Goal: Information Seeking & Learning: Learn about a topic

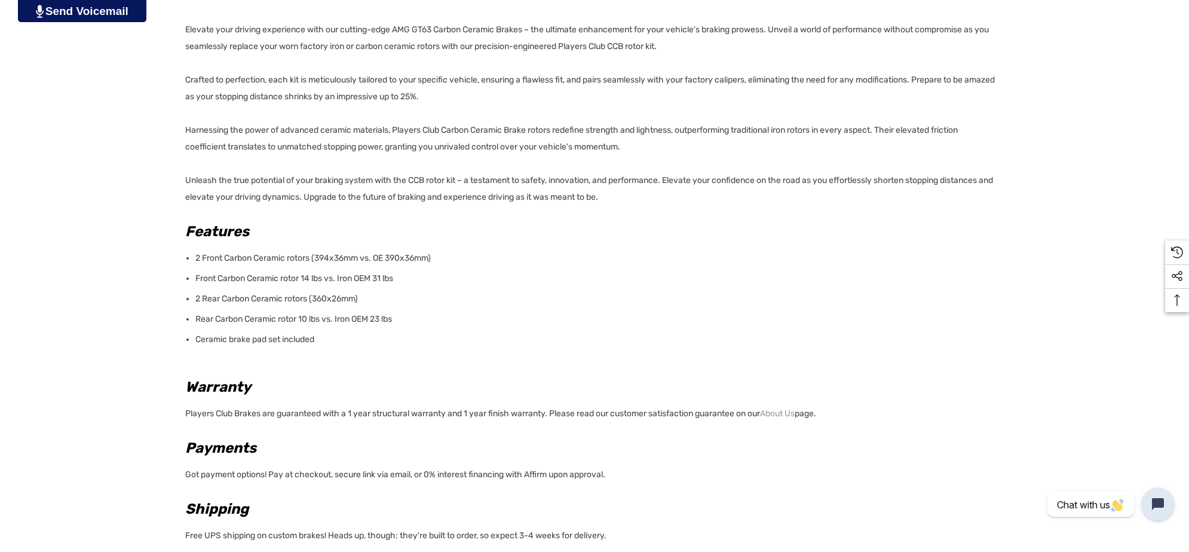
scroll to position [897, 0]
click at [344, 339] on p "Ceramic brake pad set included" at bounding box center [595, 337] width 801 height 17
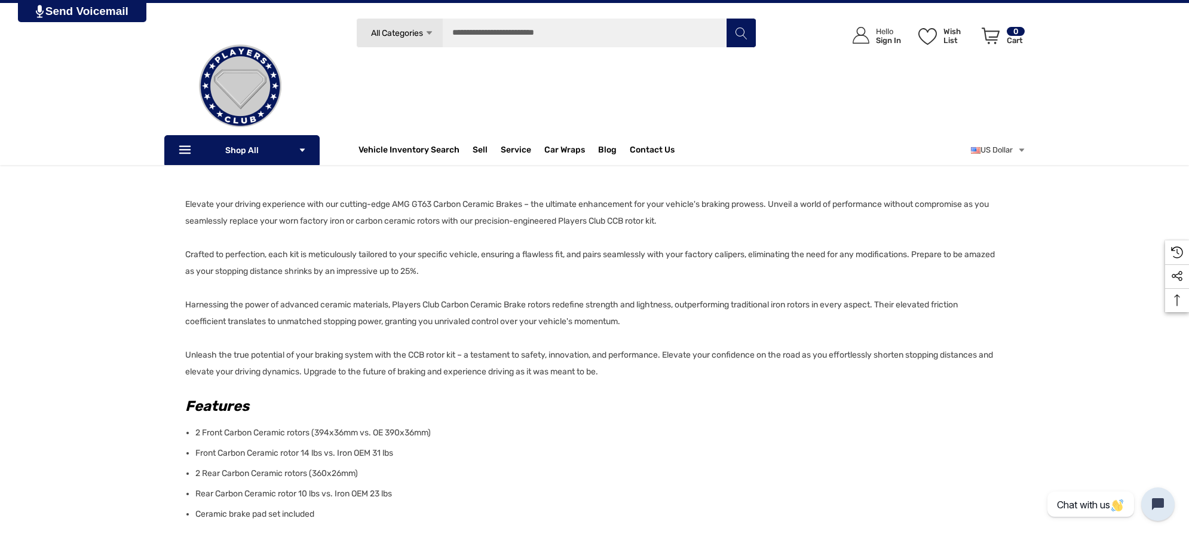
scroll to position [672, 0]
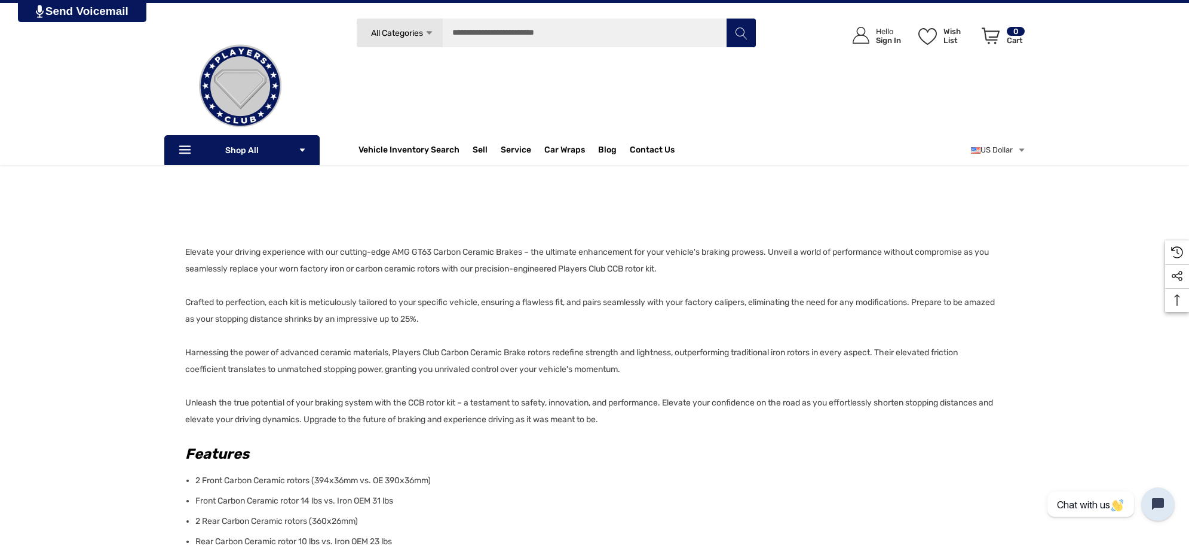
click at [183, 250] on div "Details Details Elevate your driving experience with our cutting-edge AMG GT63 …" at bounding box center [594, 425] width 1189 height 824
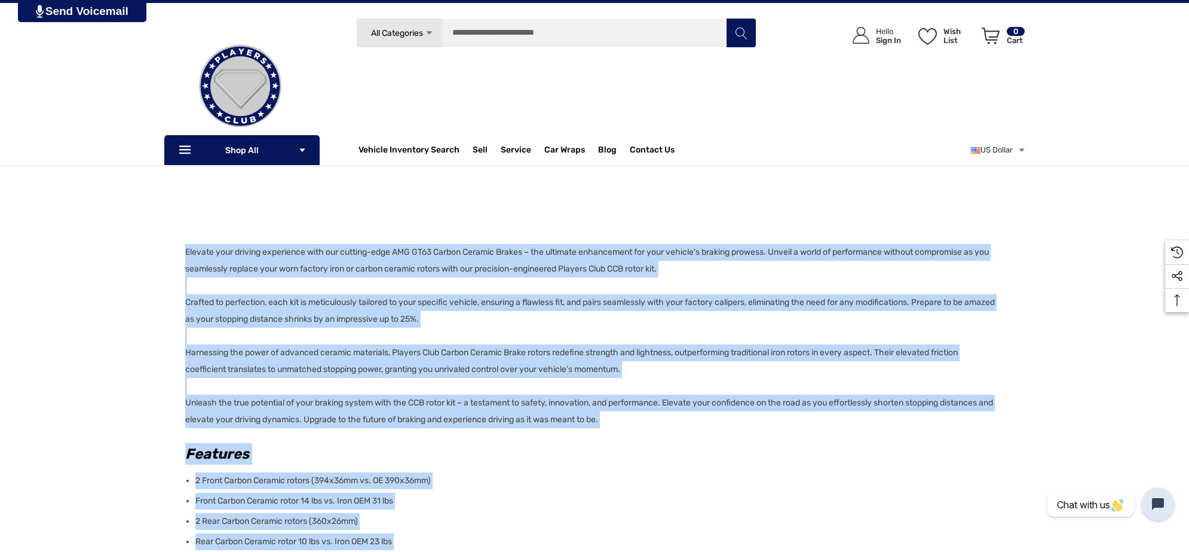
copy div "Elevate your driving experience with our cutting-edge AMG GT63 Carbon Ceramic B…"
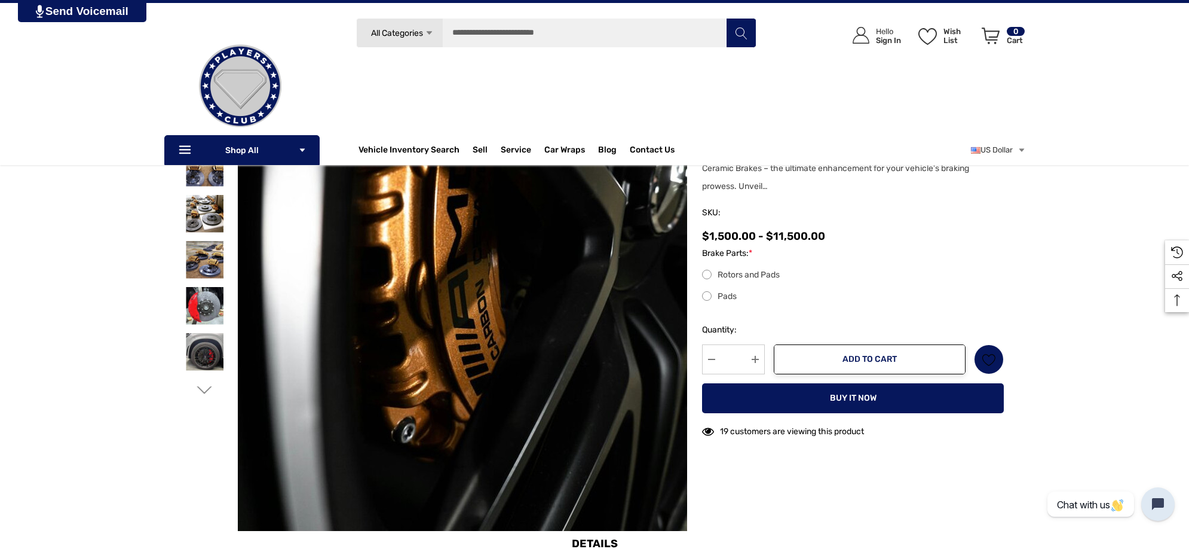
scroll to position [75, 0]
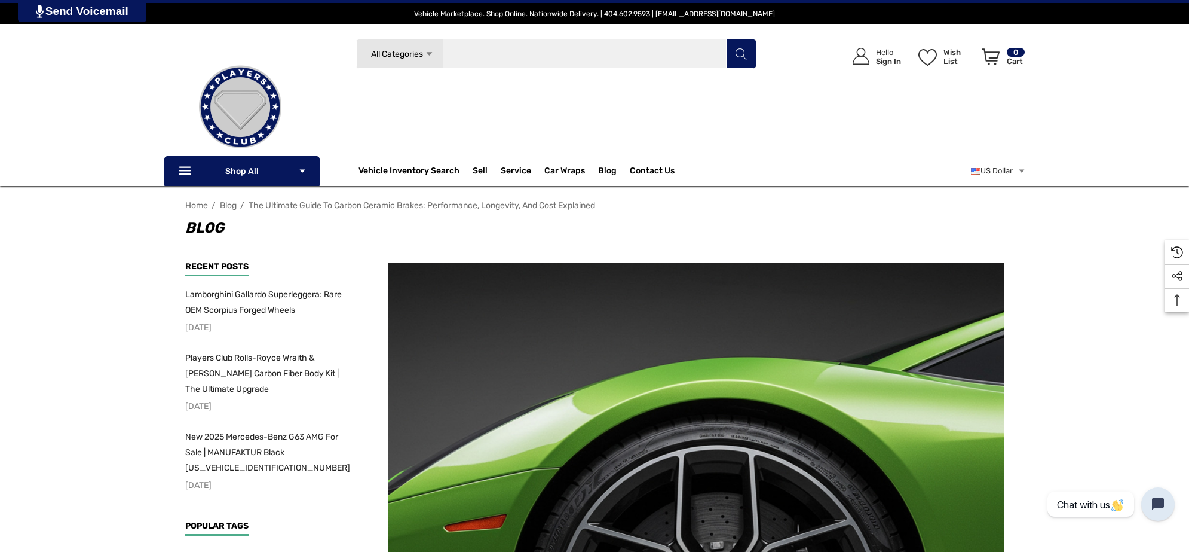
click at [579, 56] on input "Search" at bounding box center [556, 54] width 400 height 30
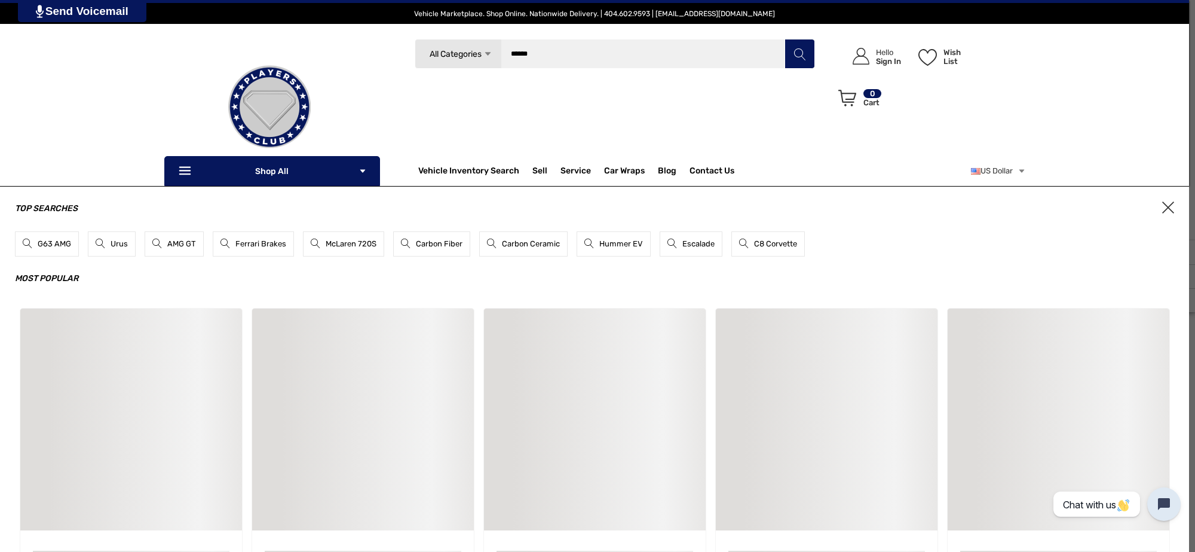
type input "******"
click at [785, 39] on button "Search" at bounding box center [800, 54] width 30 height 30
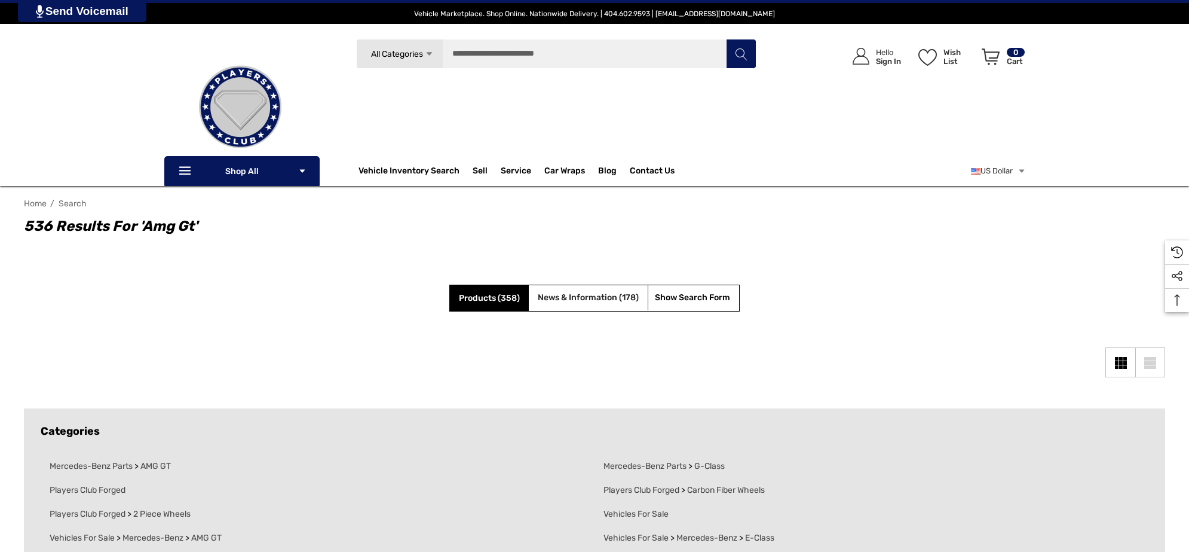
click at [580, 295] on span "News & Information (178)" at bounding box center [588, 297] width 101 height 10
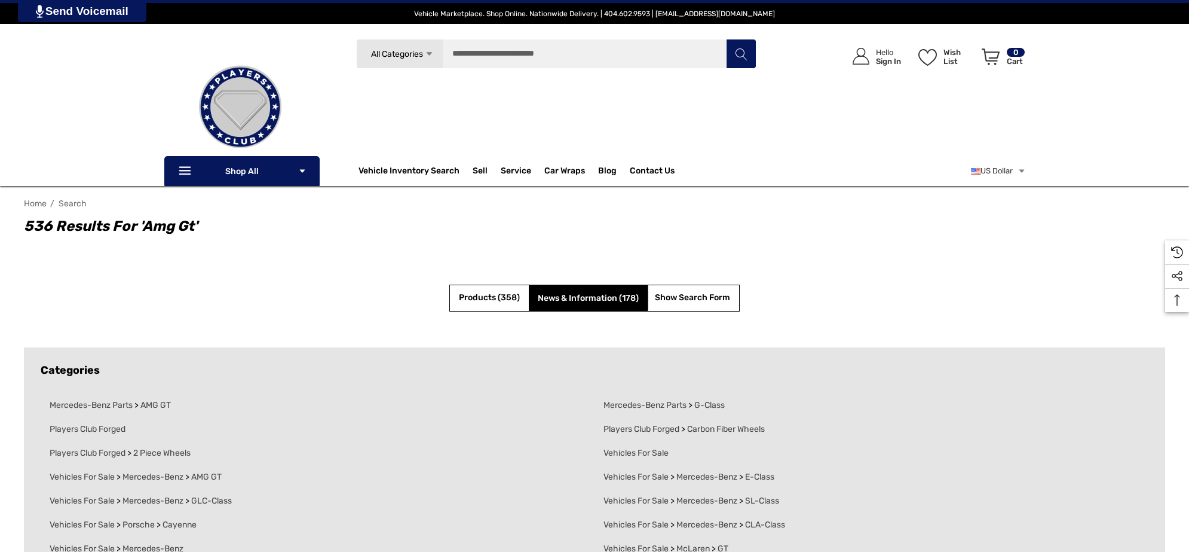
click at [580, 295] on span "News & Information (178)" at bounding box center [588, 298] width 101 height 10
click at [647, 47] on input "Search" at bounding box center [556, 54] width 400 height 30
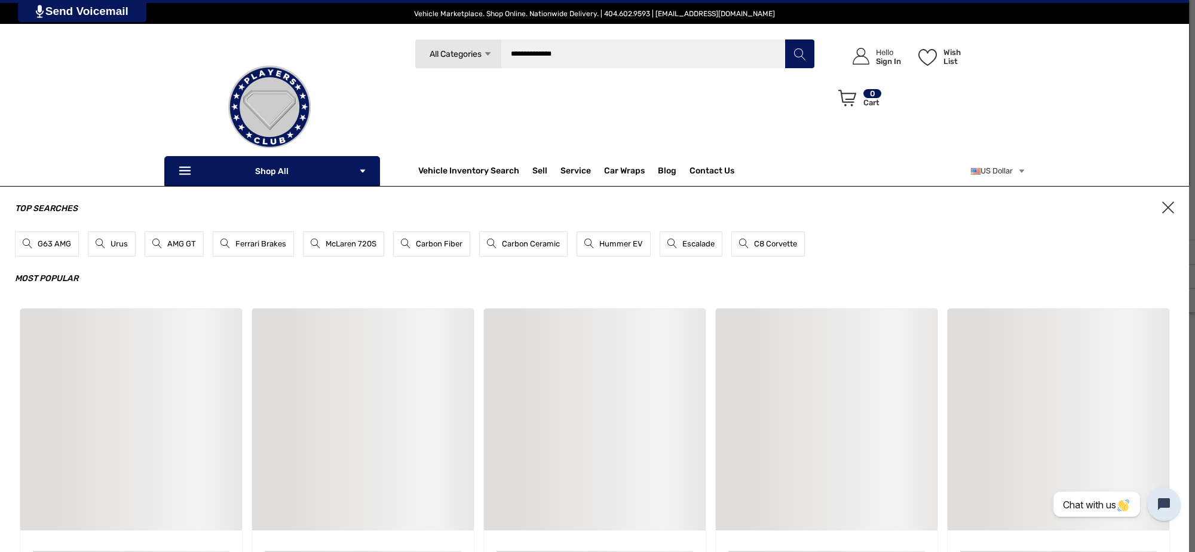
type input "**********"
click at [785, 39] on button "Search" at bounding box center [800, 54] width 30 height 30
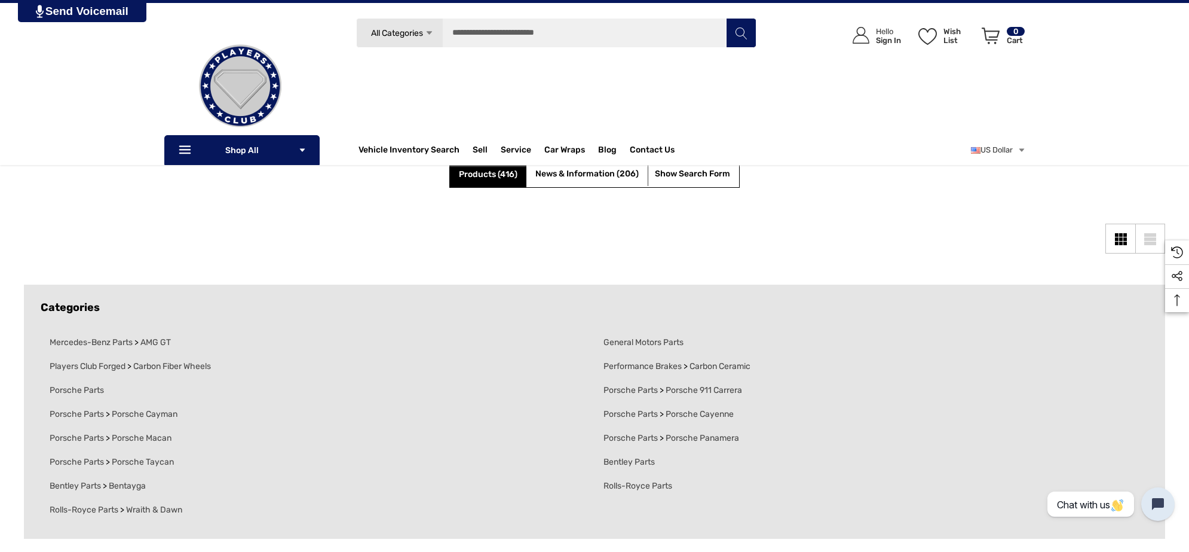
scroll to position [75, 0]
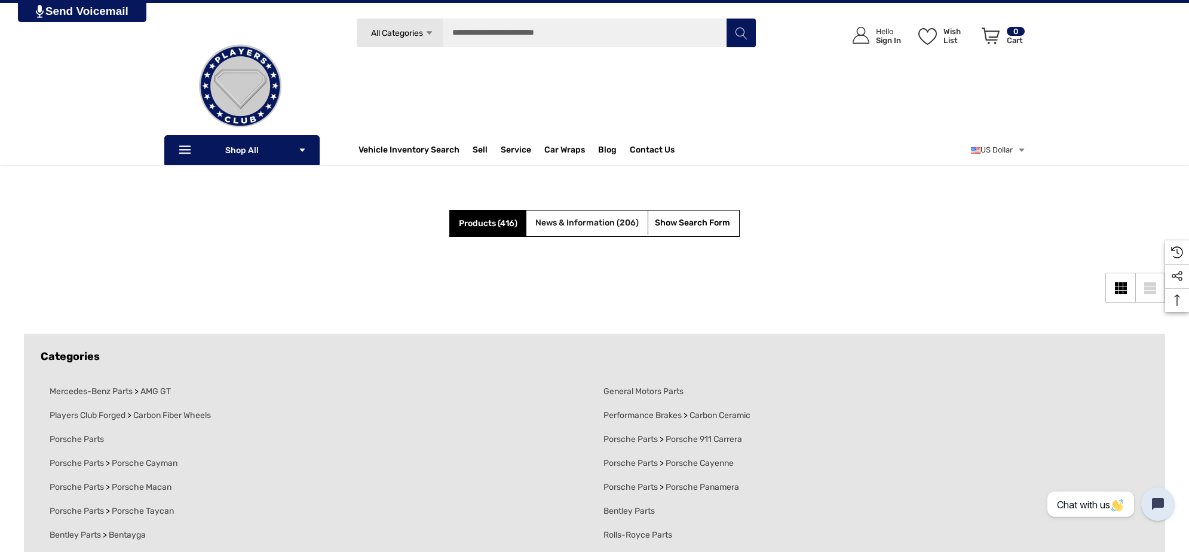
click at [574, 222] on span "News & Information (206)" at bounding box center [587, 223] width 103 height 10
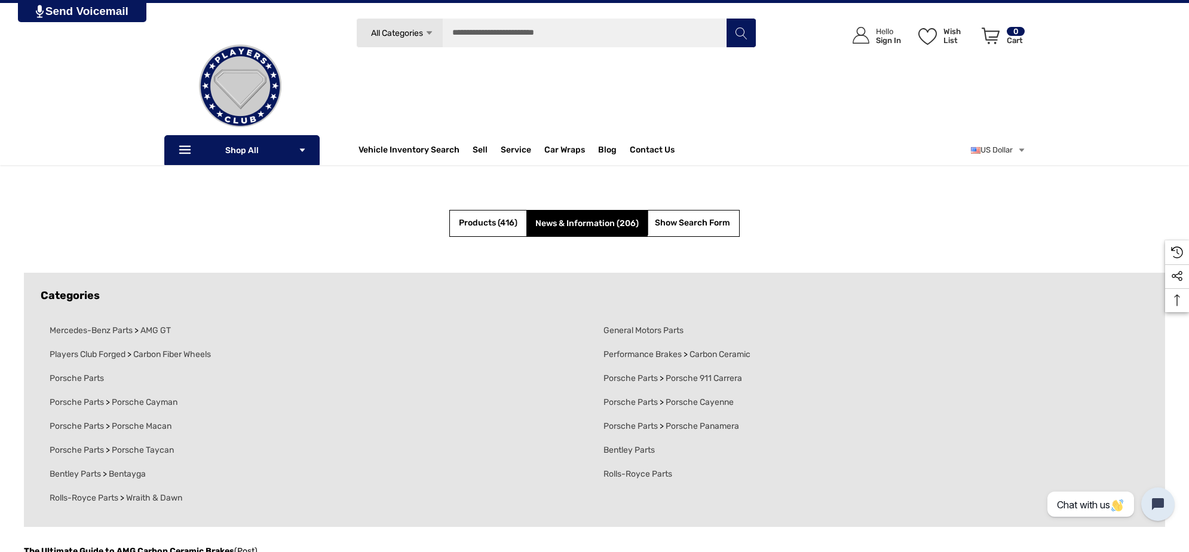
click at [574, 222] on span "News & Information (206)" at bounding box center [587, 223] width 103 height 10
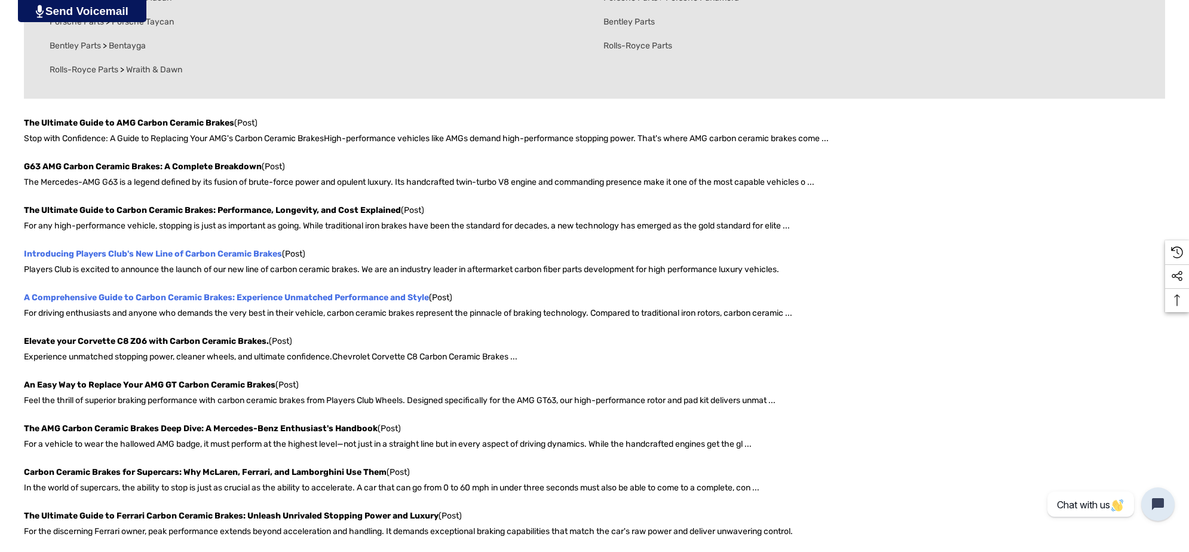
scroll to position [523, 0]
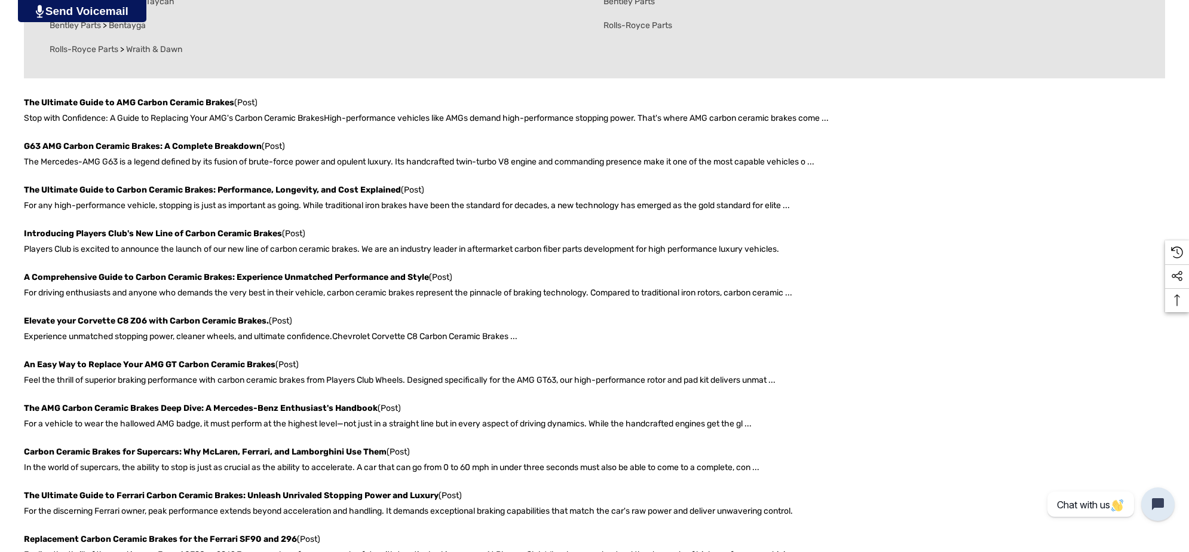
click at [317, 264] on ul "The Ultimate Guide to AMG Carbon Ceramic Brakes (Post) Stop with Confidence: A …" at bounding box center [595, 416] width 1142 height 642
drag, startPoint x: 103, startPoint y: 453, endPoint x: 166, endPoint y: 312, distance: 154.4
click at [166, 312] on ul "The Ultimate Guide to AMG Carbon Ceramic Brakes (Post) Stop with Confidence: A …" at bounding box center [595, 416] width 1142 height 642
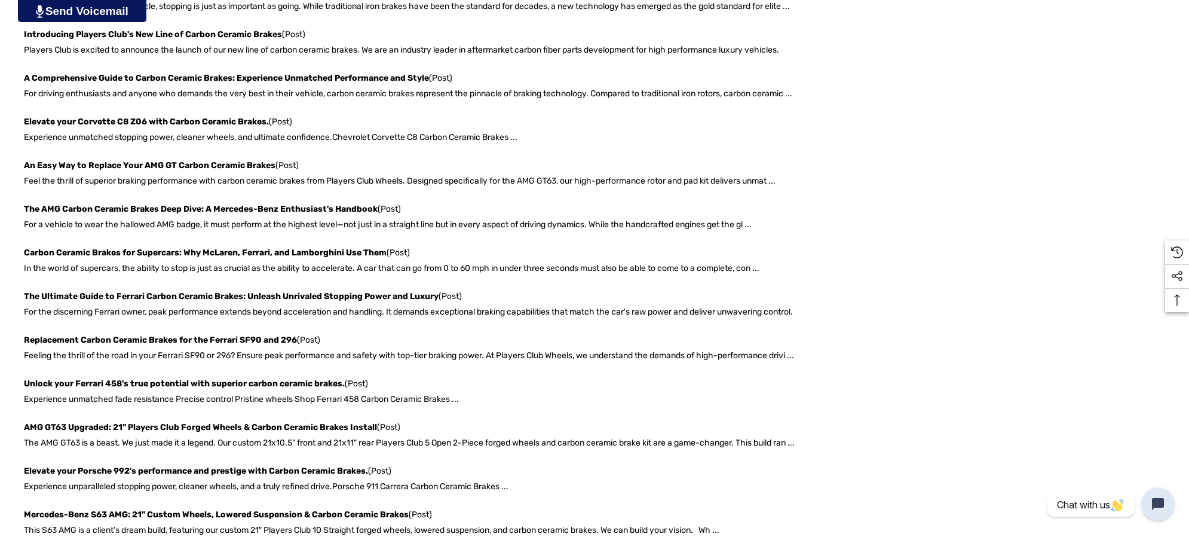
scroll to position [747, 0]
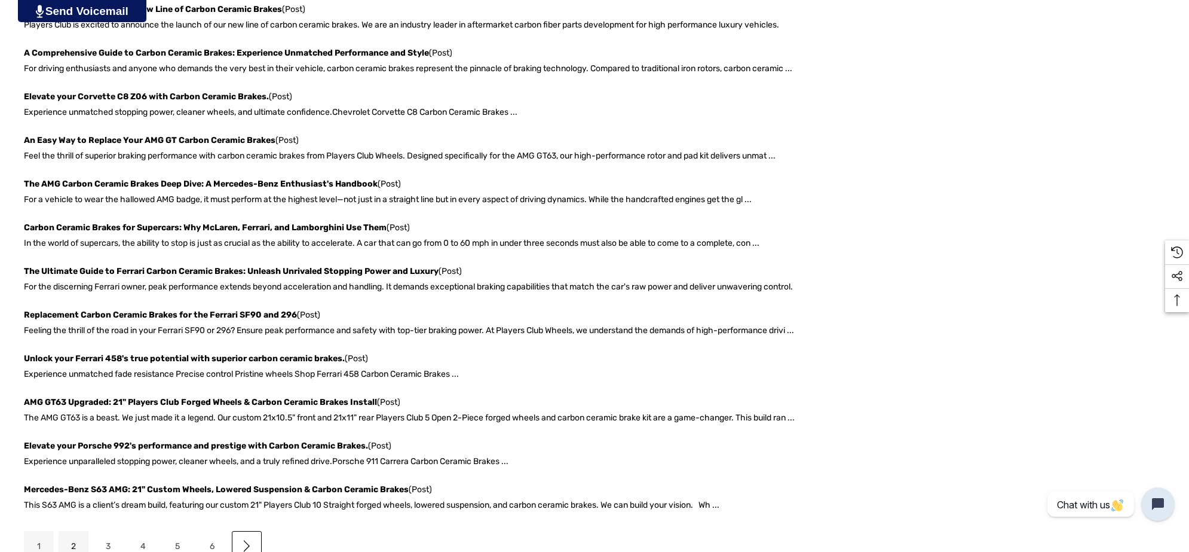
click at [67, 538] on link "2" at bounding box center [74, 546] width 30 height 30
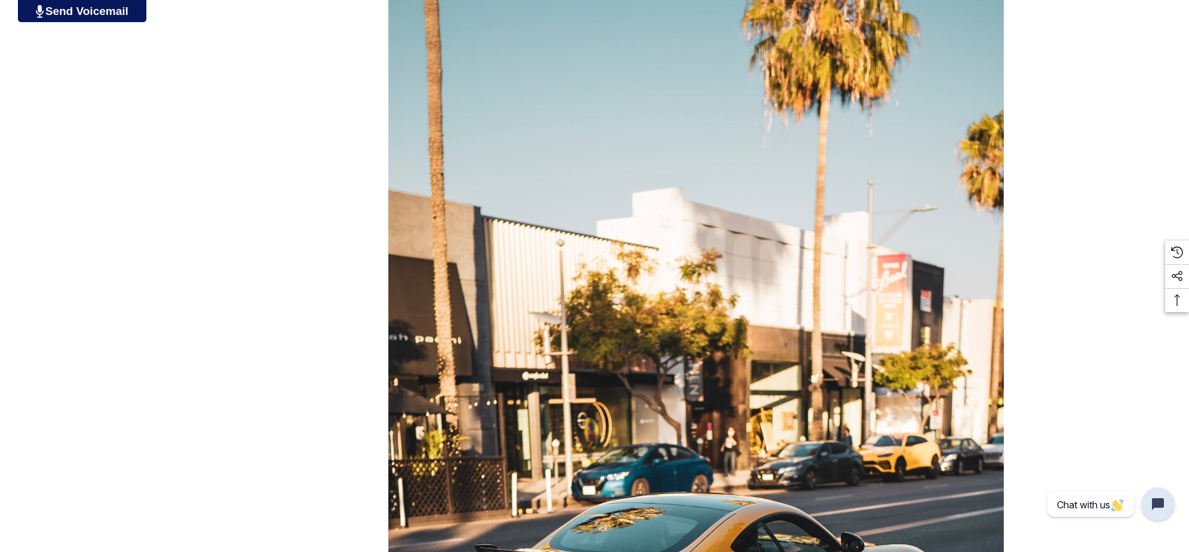
scroll to position [1644, 0]
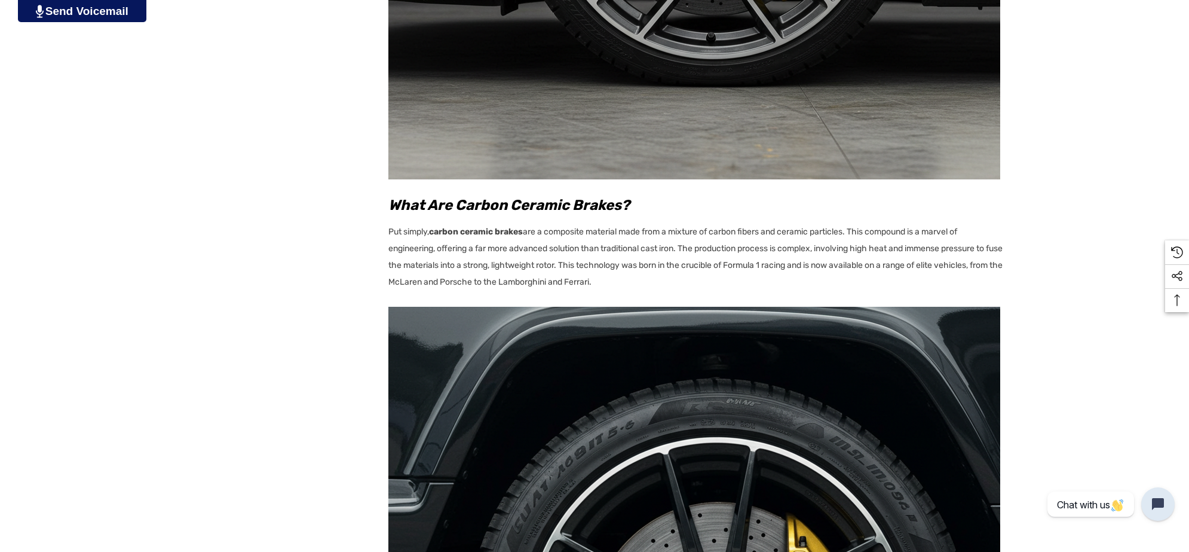
scroll to position [1718, 0]
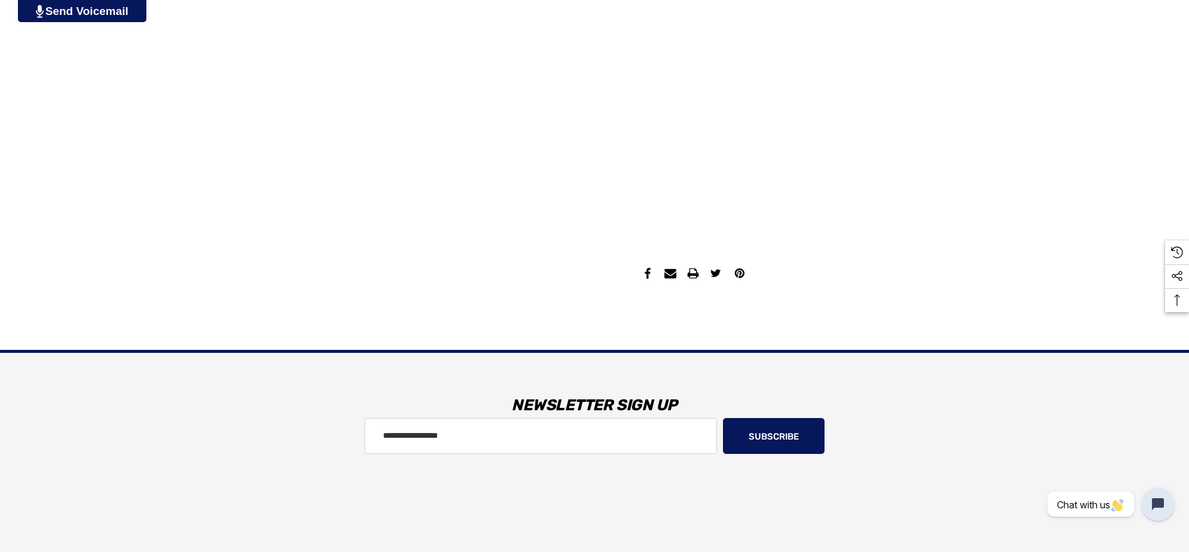
scroll to position [2837, 0]
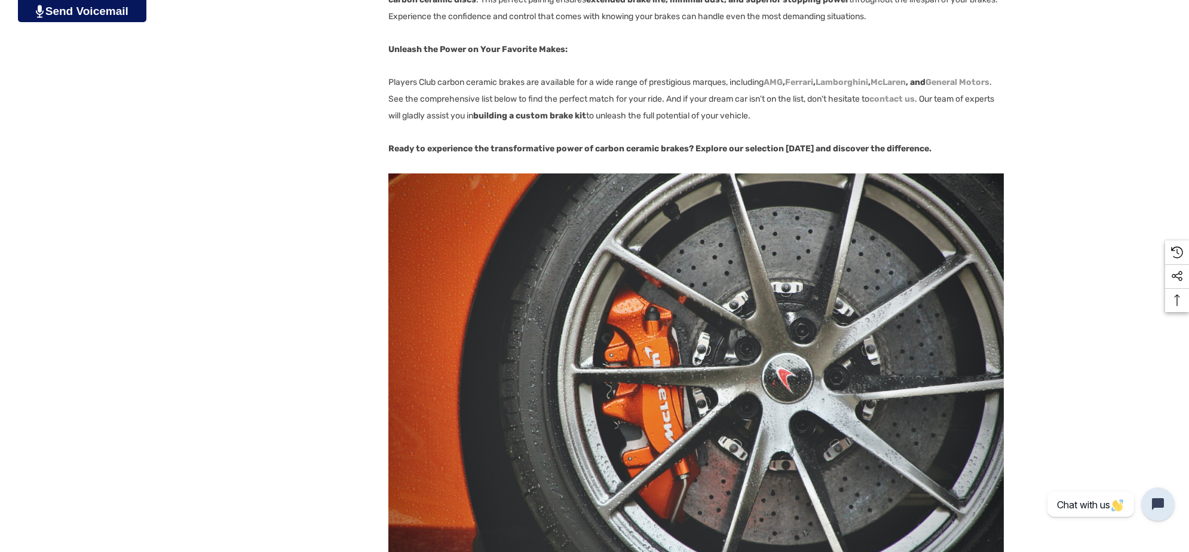
scroll to position [2988, 0]
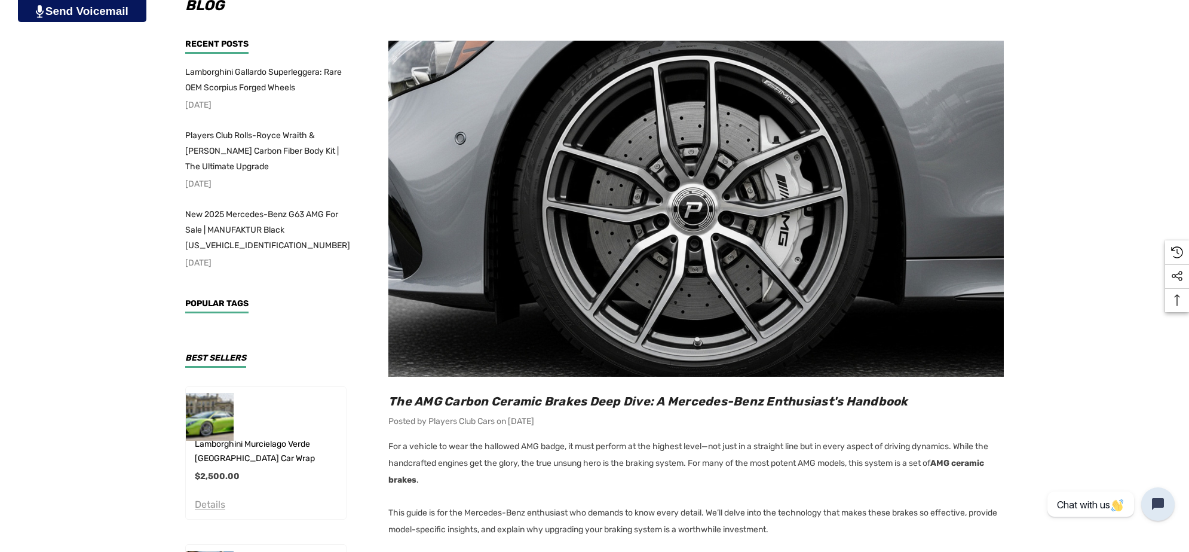
scroll to position [299, 0]
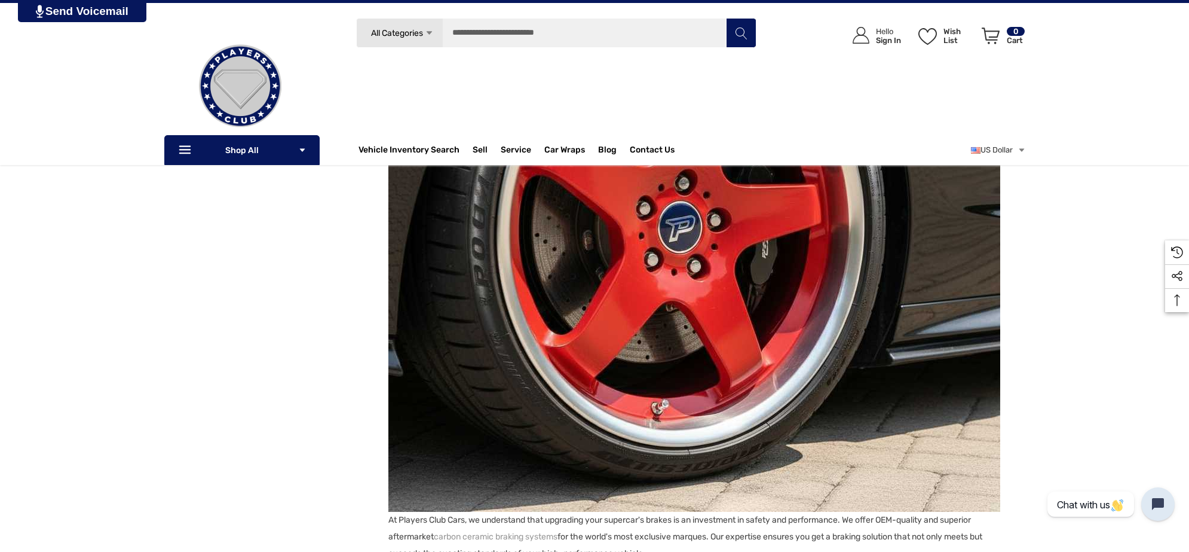
scroll to position [2914, 0]
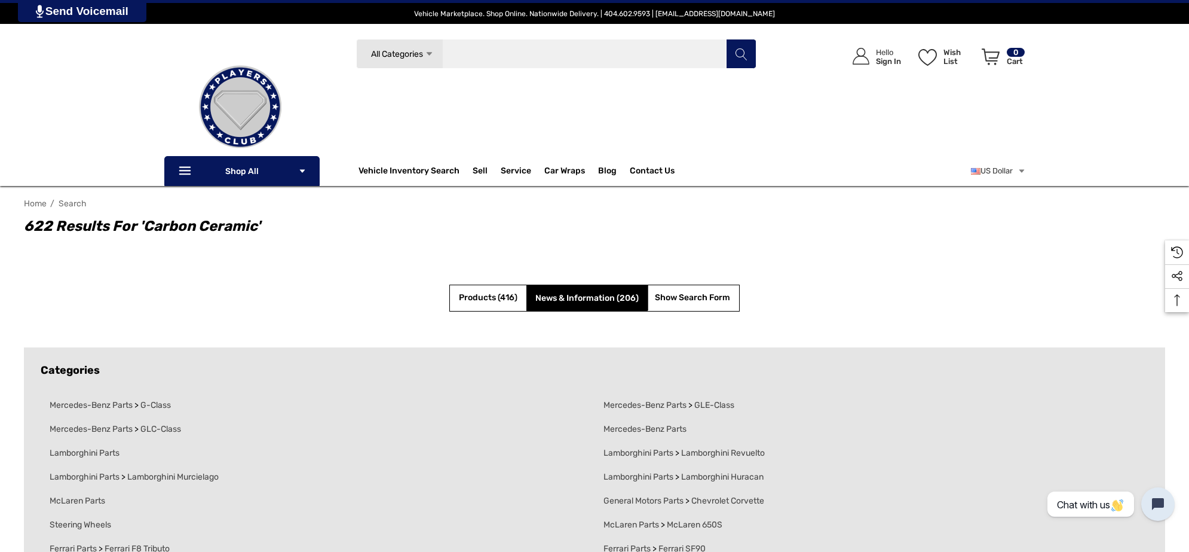
click at [574, 53] on input "Search" at bounding box center [556, 54] width 400 height 30
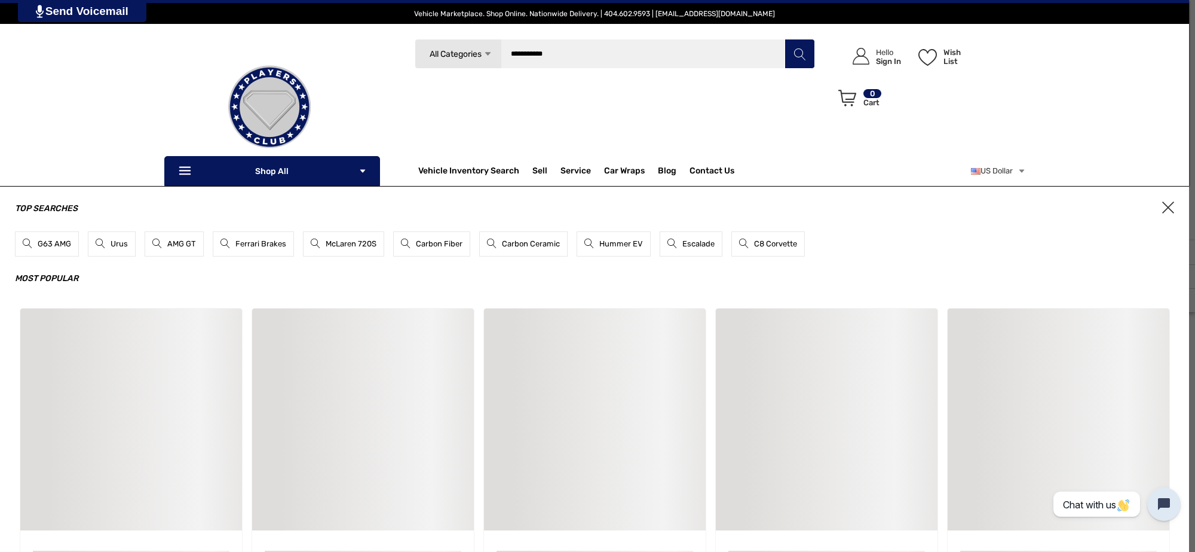
type input "**********"
click at [785, 39] on button "Search" at bounding box center [800, 54] width 30 height 30
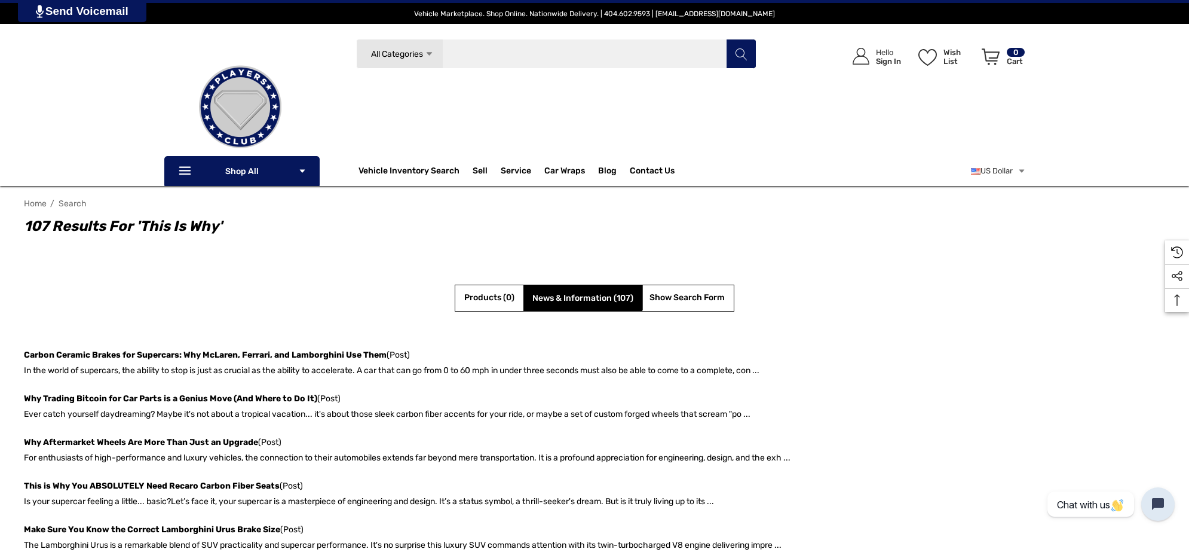
click at [645, 60] on input "Search" at bounding box center [556, 54] width 400 height 30
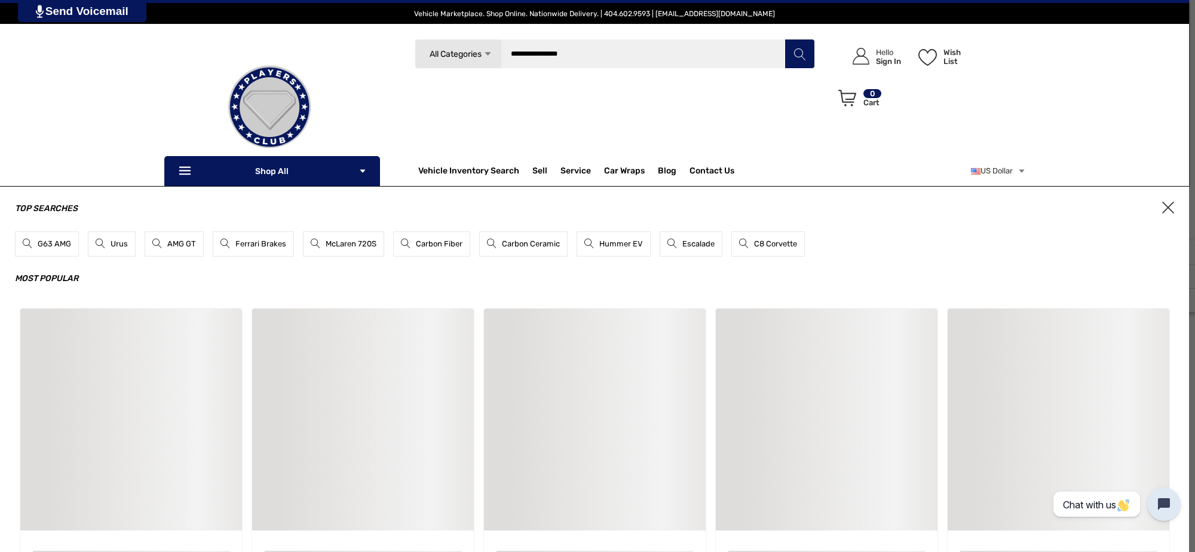
type input "**********"
click at [785, 39] on button "Search" at bounding box center [800, 54] width 30 height 30
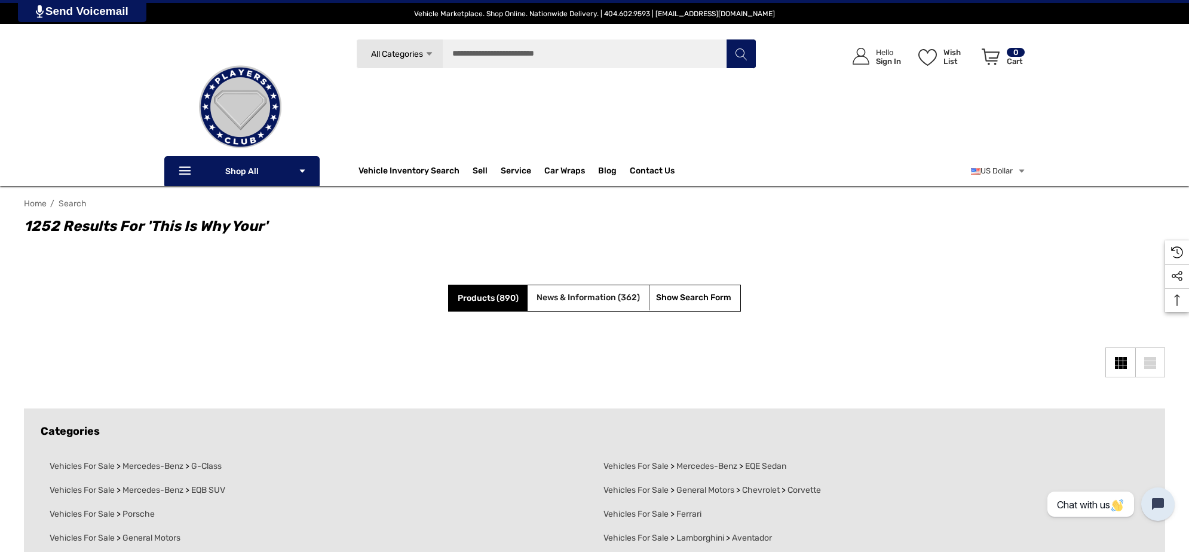
click at [616, 302] on link "News & Information (362)" at bounding box center [588, 297] width 103 height 15
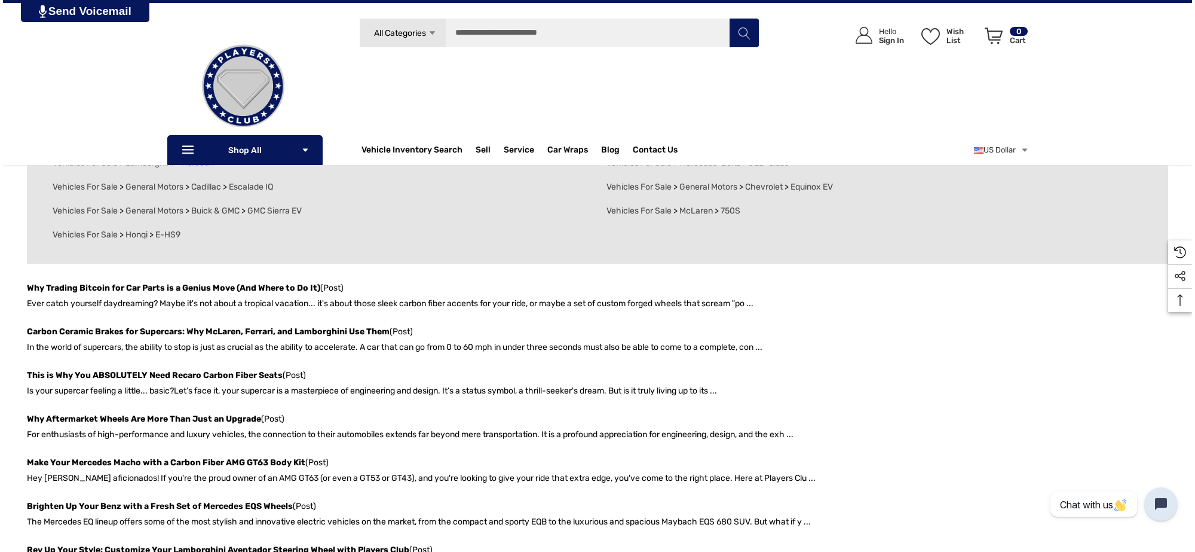
scroll to position [75, 0]
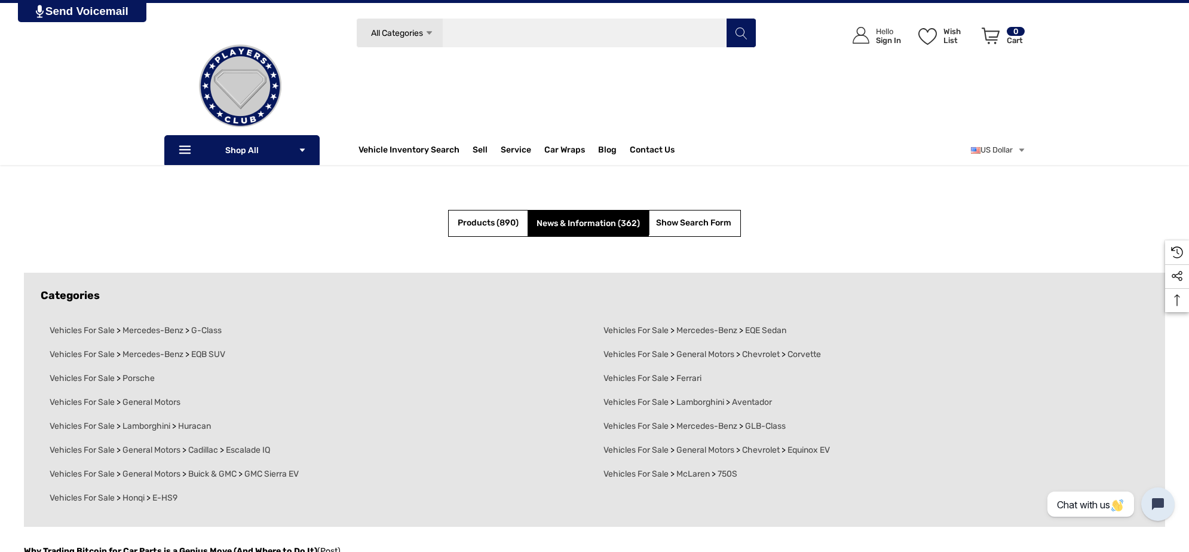
click at [611, 45] on input "Search" at bounding box center [556, 33] width 400 height 30
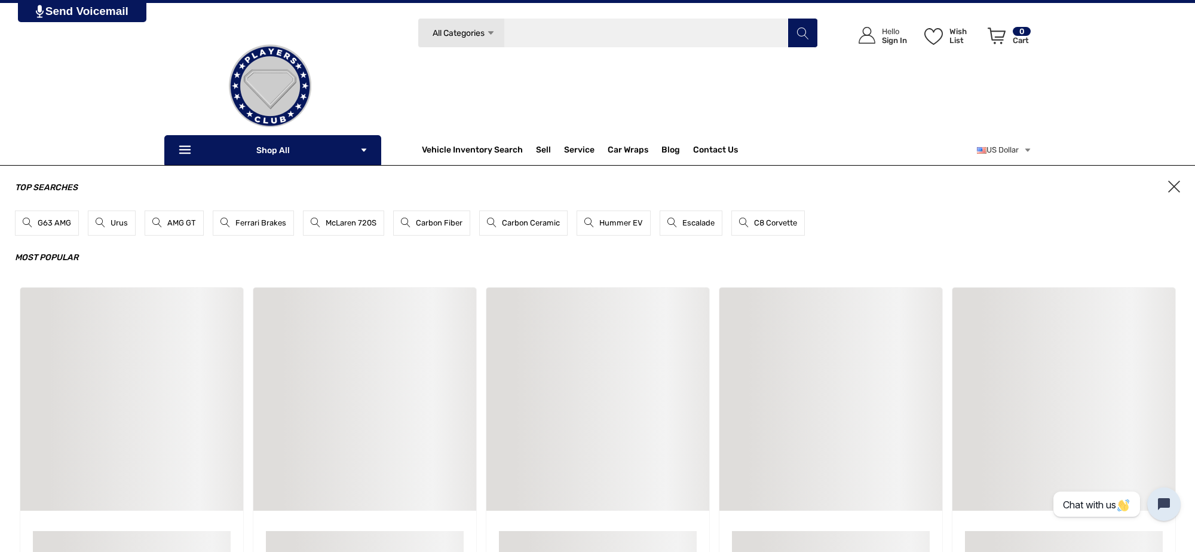
click at [611, 45] on input "Search" at bounding box center [618, 33] width 400 height 30
type input "**********"
click at [788, 18] on button "Search" at bounding box center [803, 33] width 30 height 30
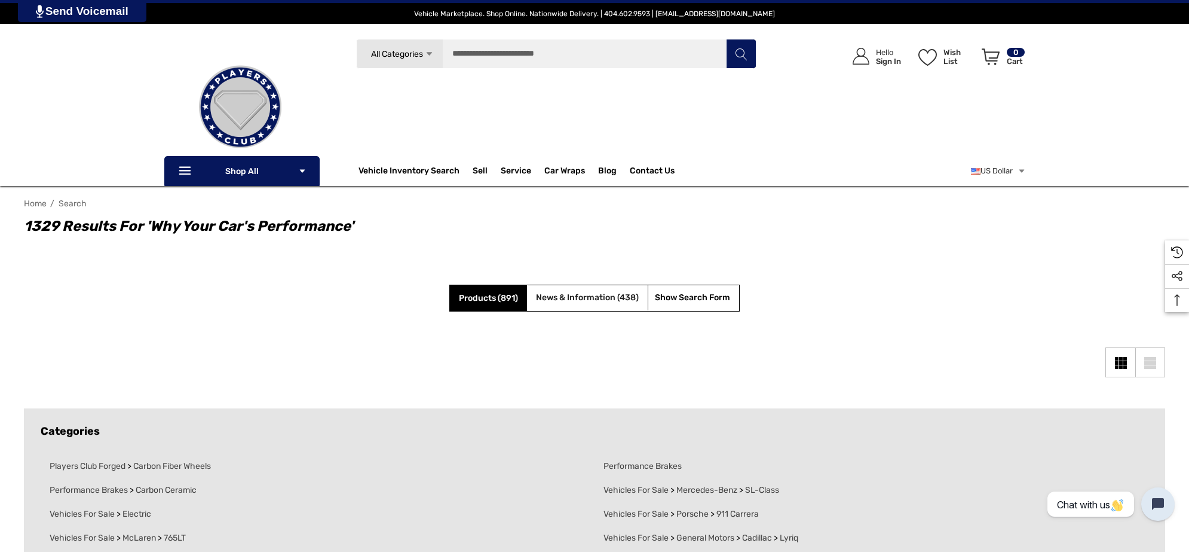
click at [565, 294] on span "News & Information (438)" at bounding box center [587, 297] width 103 height 10
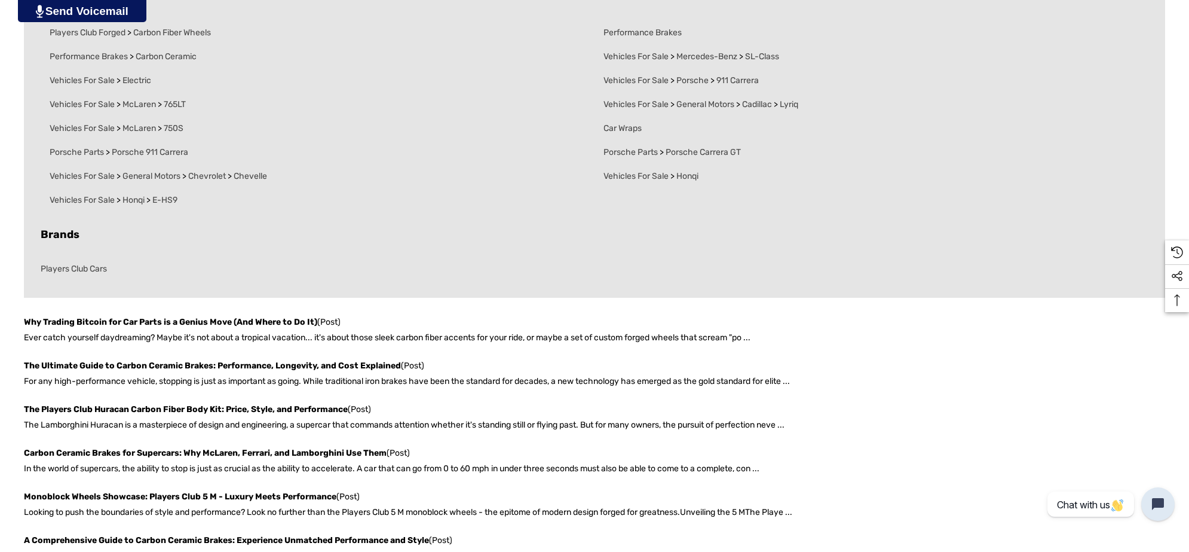
scroll to position [374, 0]
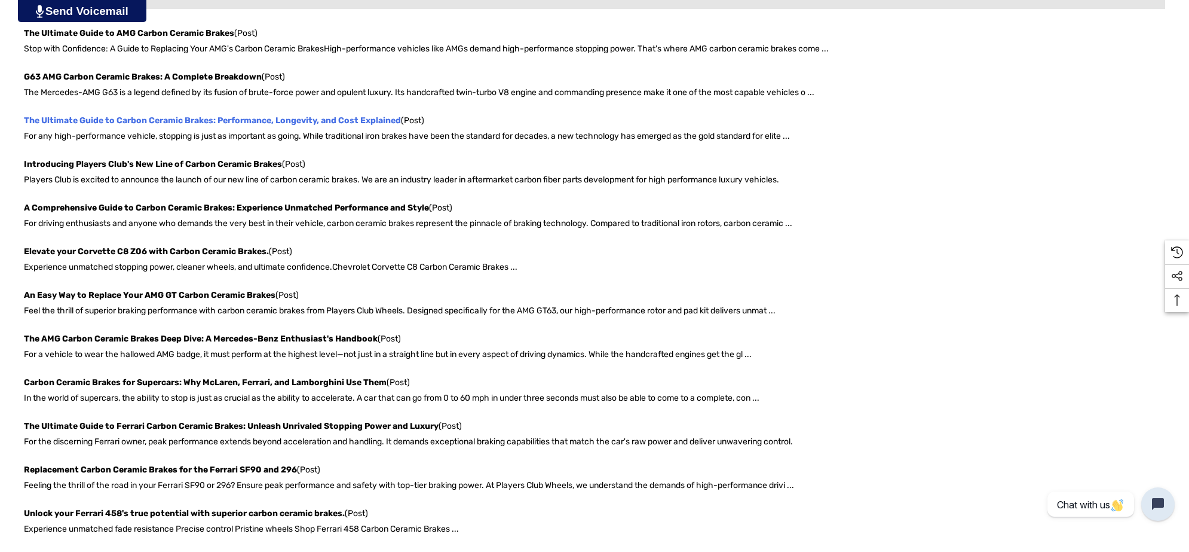
scroll to position [822, 0]
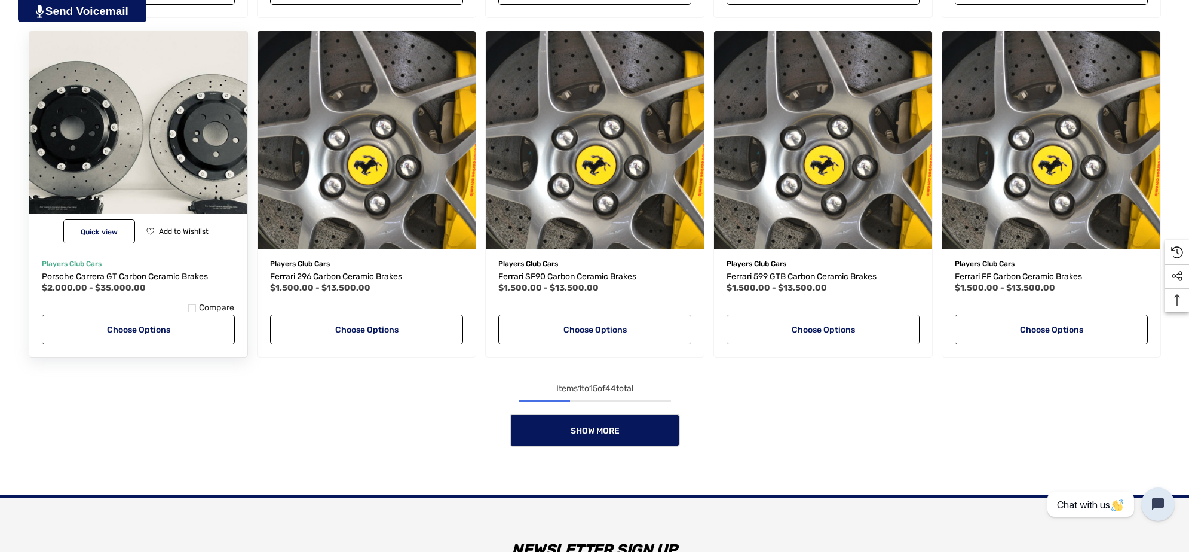
scroll to position [1035, 0]
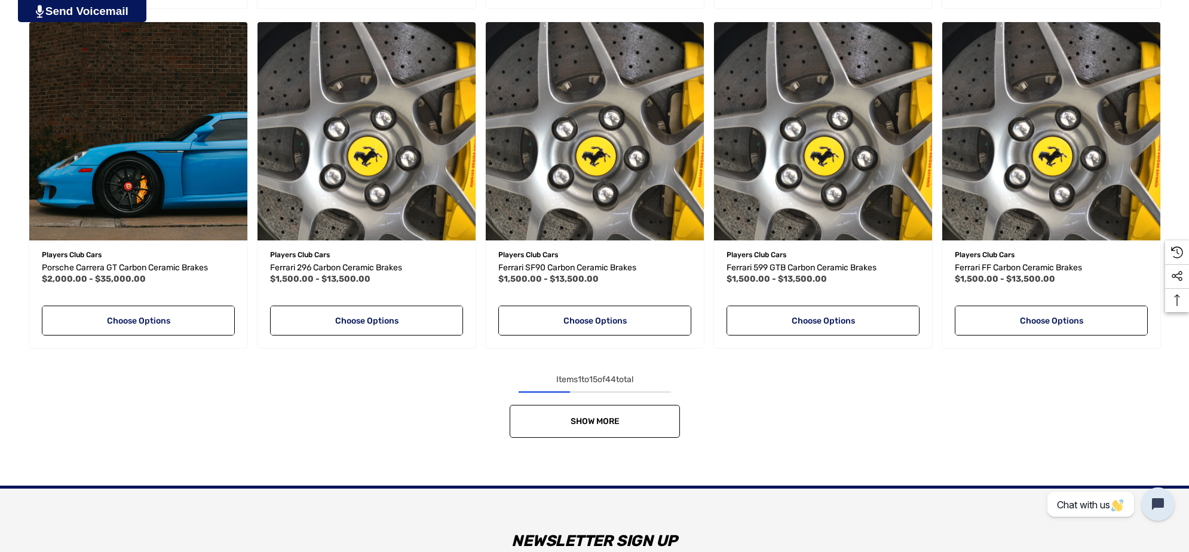
click at [635, 412] on link "Show More" at bounding box center [595, 421] width 170 height 33
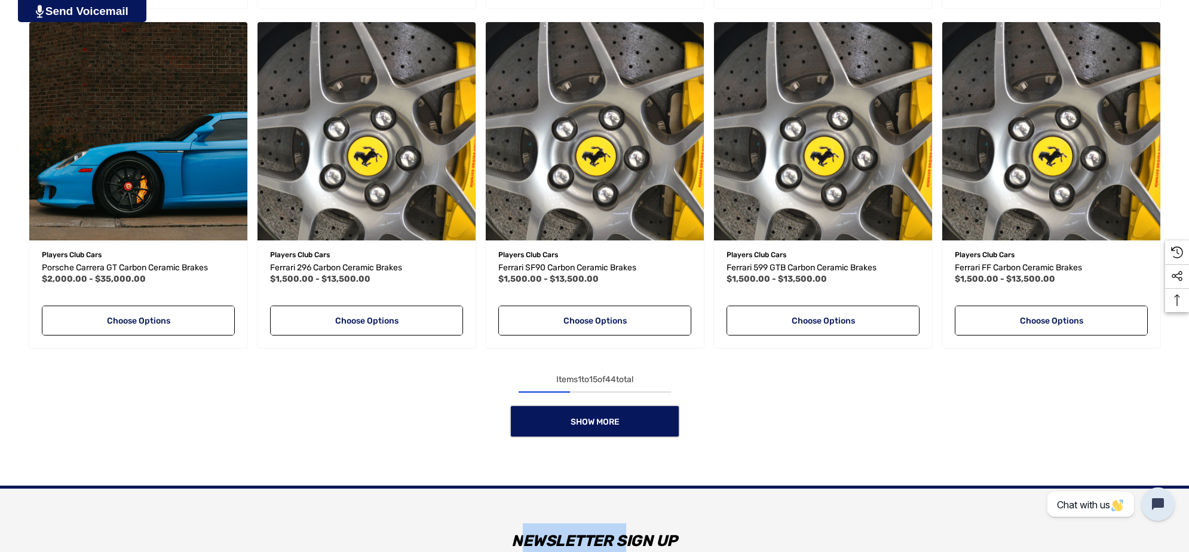
click at [635, 412] on div "Show More" at bounding box center [595, 421] width 1142 height 33
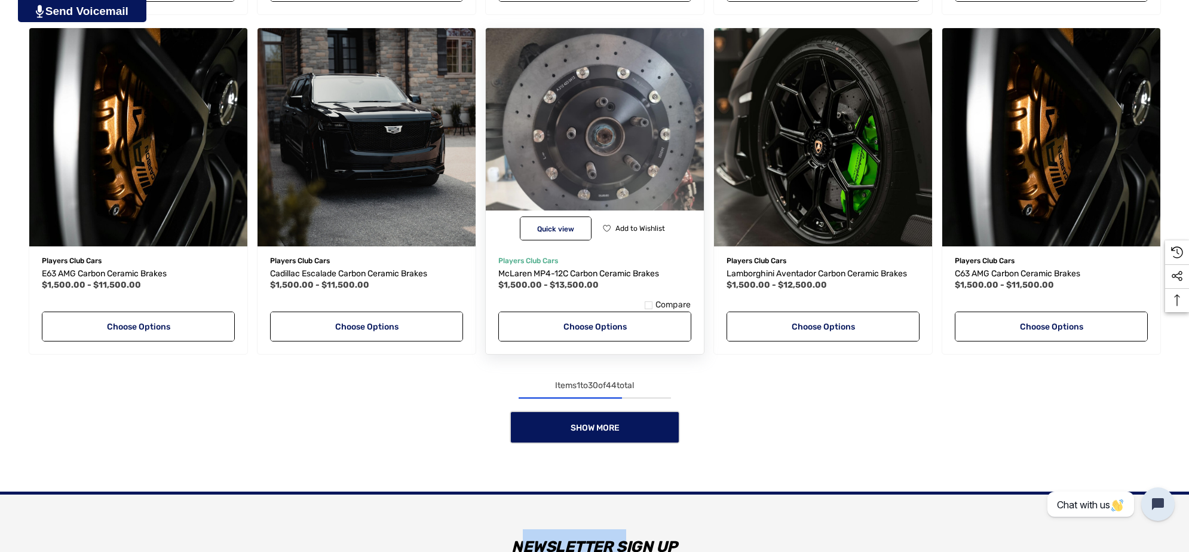
scroll to position [2081, 0]
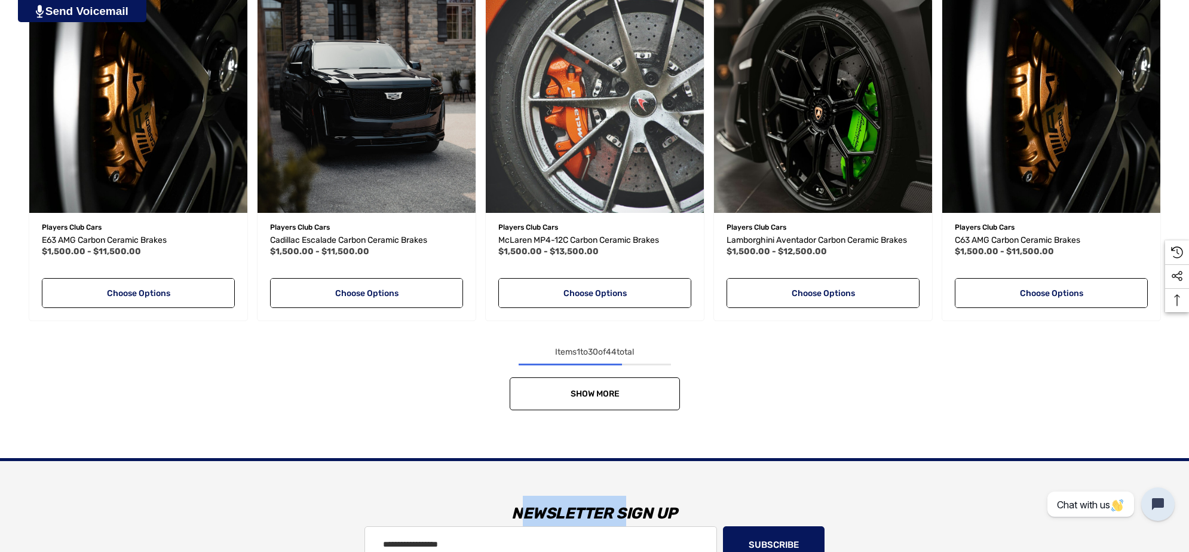
click at [628, 387] on link "Show More" at bounding box center [595, 393] width 170 height 33
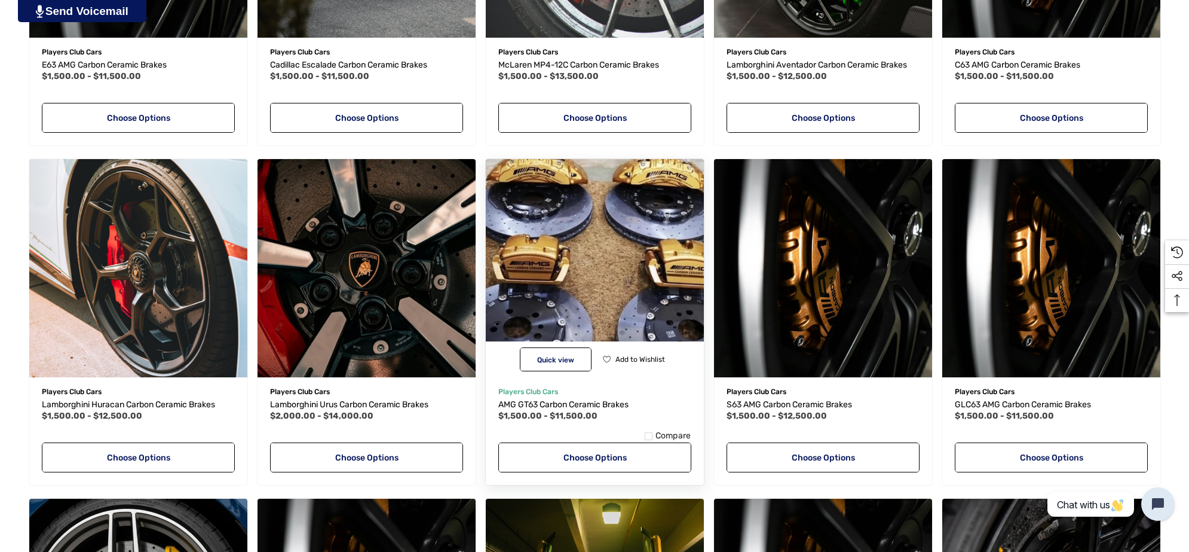
scroll to position [2305, 0]
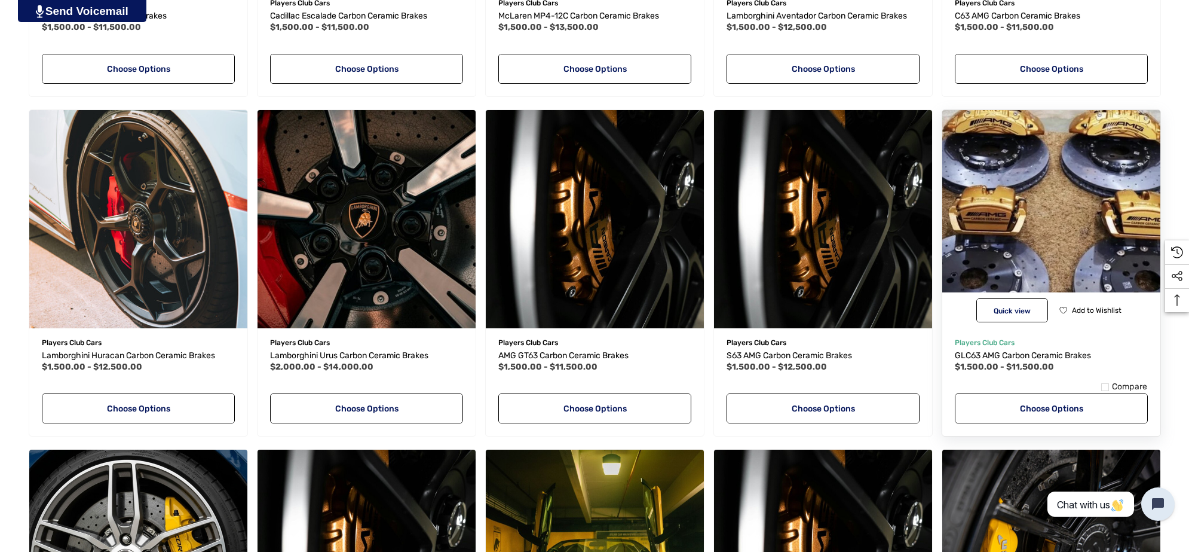
click at [1041, 363] on span "$1,500.00 - $11,500.00" at bounding box center [1004, 367] width 99 height 10
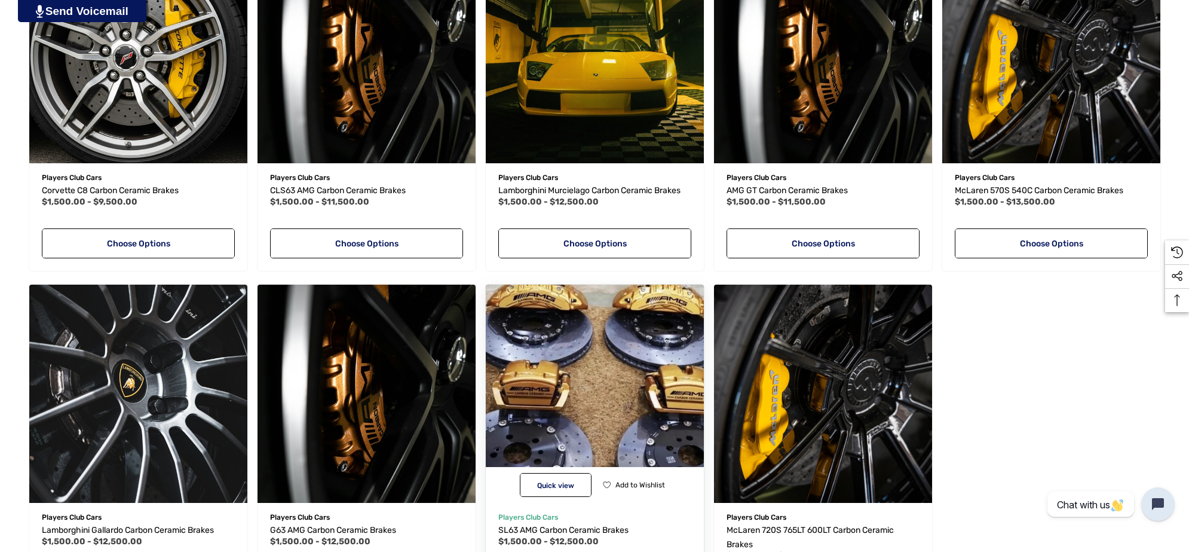
scroll to position [2978, 0]
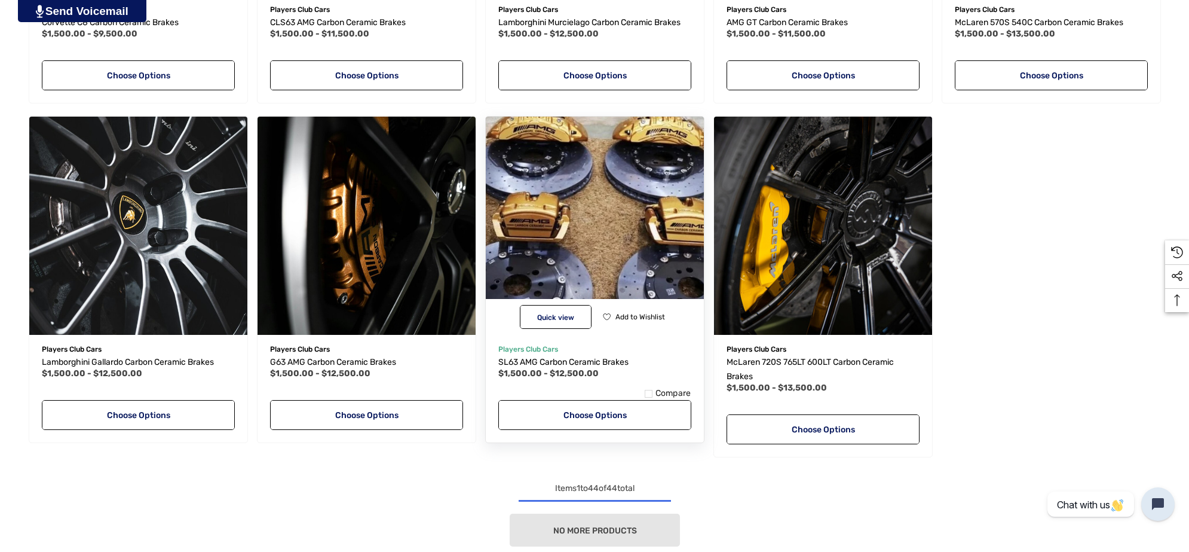
click at [577, 384] on div at bounding box center [594, 383] width 193 height 10
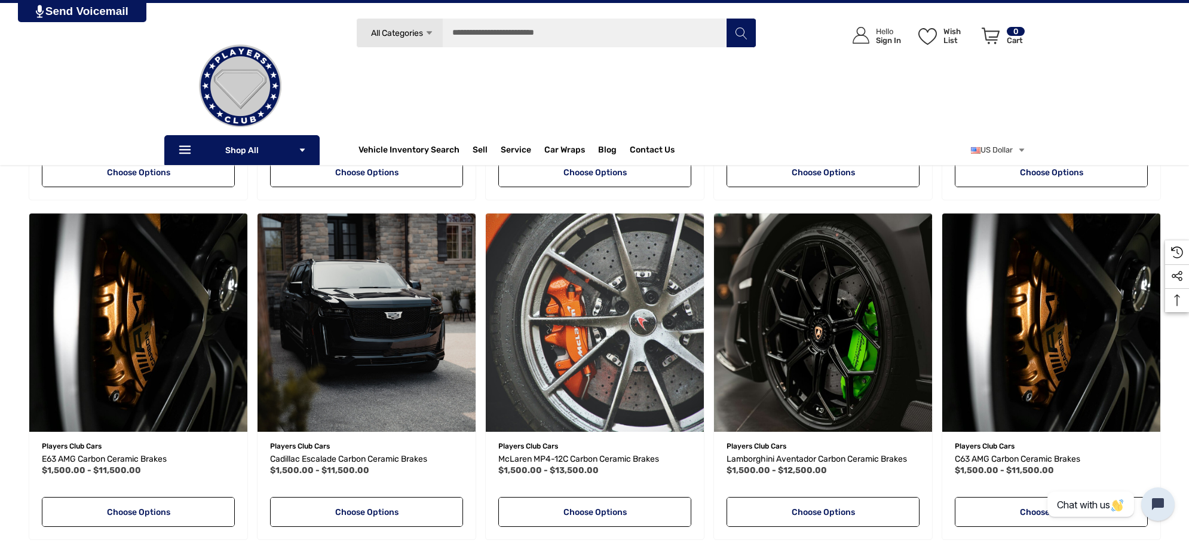
scroll to position [1857, 0]
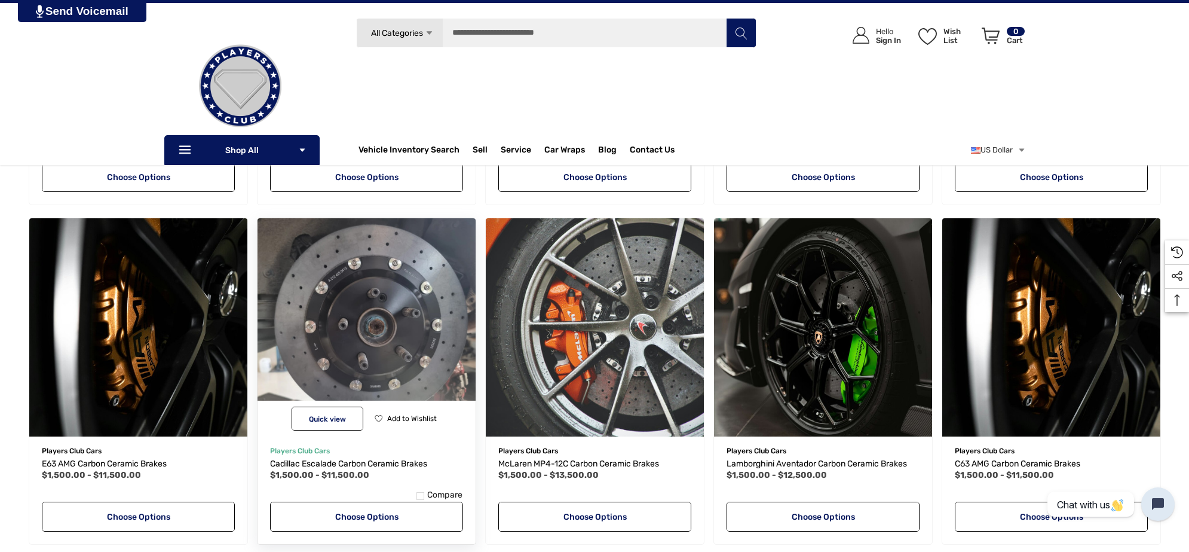
click at [427, 320] on img "Cadillac Escalade Carbon Ceramic Brakes,Price range from $1,500.00 to $11,500.0…" at bounding box center [366, 327] width 240 height 240
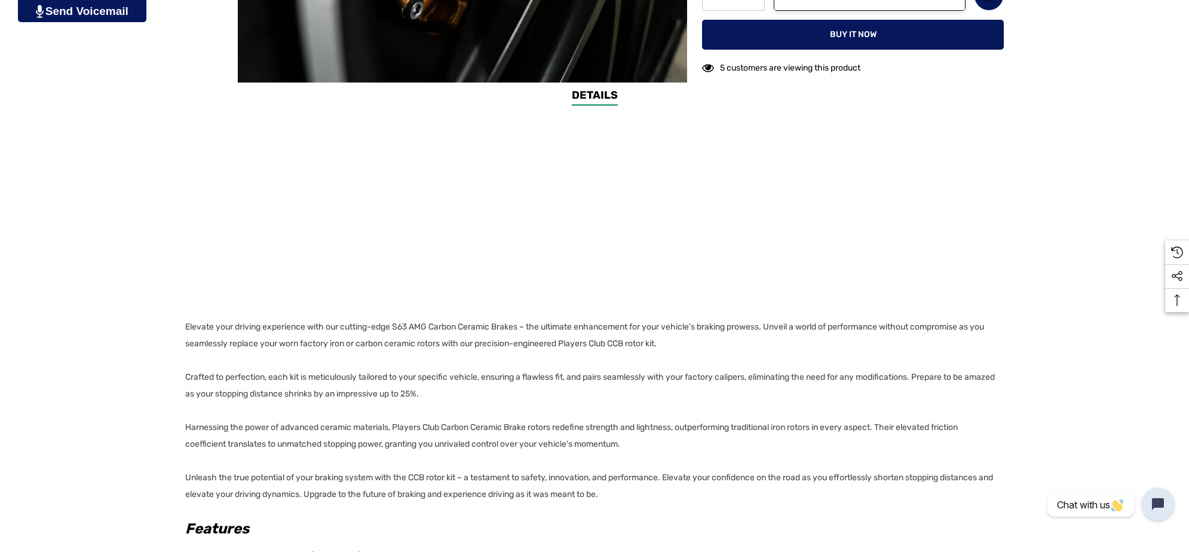
scroll to position [822, 0]
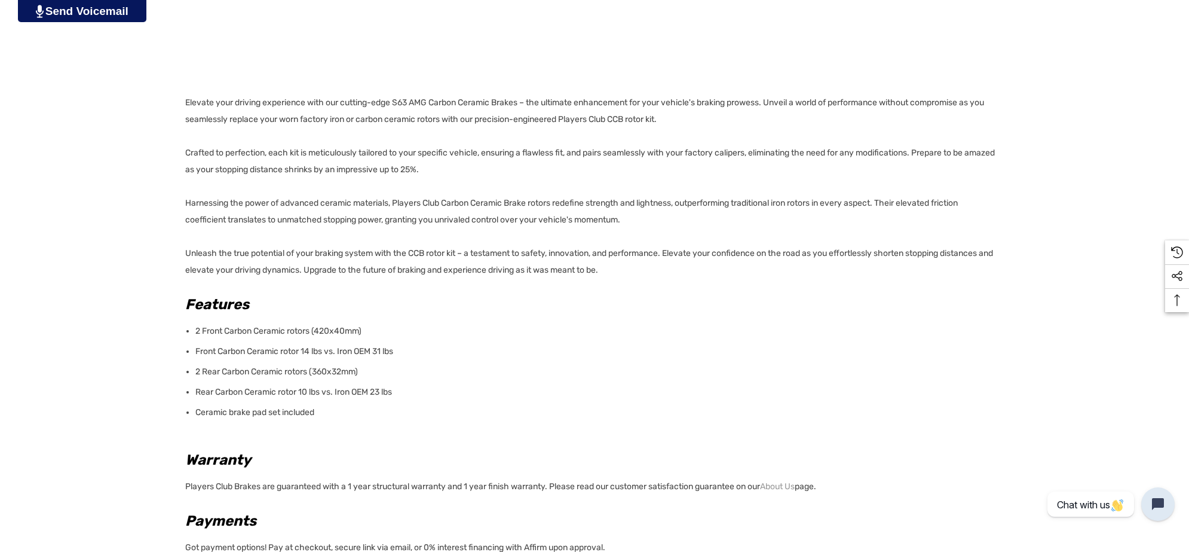
click at [326, 410] on p "Ceramic brake pad set included" at bounding box center [595, 412] width 801 height 17
click at [183, 100] on div "Details Details Elevate your driving experience with our cutting-edge S63 AMG C…" at bounding box center [594, 275] width 1189 height 824
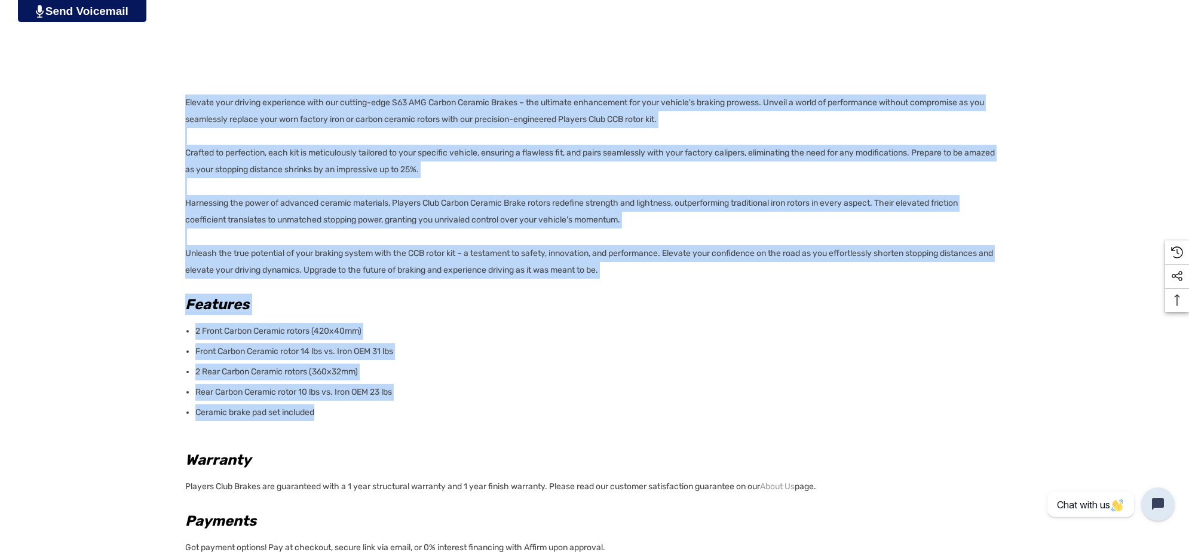
click at [183, 100] on div "Details Details Elevate your driving experience with our cutting-edge S63 AMG C…" at bounding box center [594, 275] width 1189 height 824
copy div "Loremip dolo sitamet consectetu adip eli seddoei-temp I80 UTL Etdolo Magnaal En…"
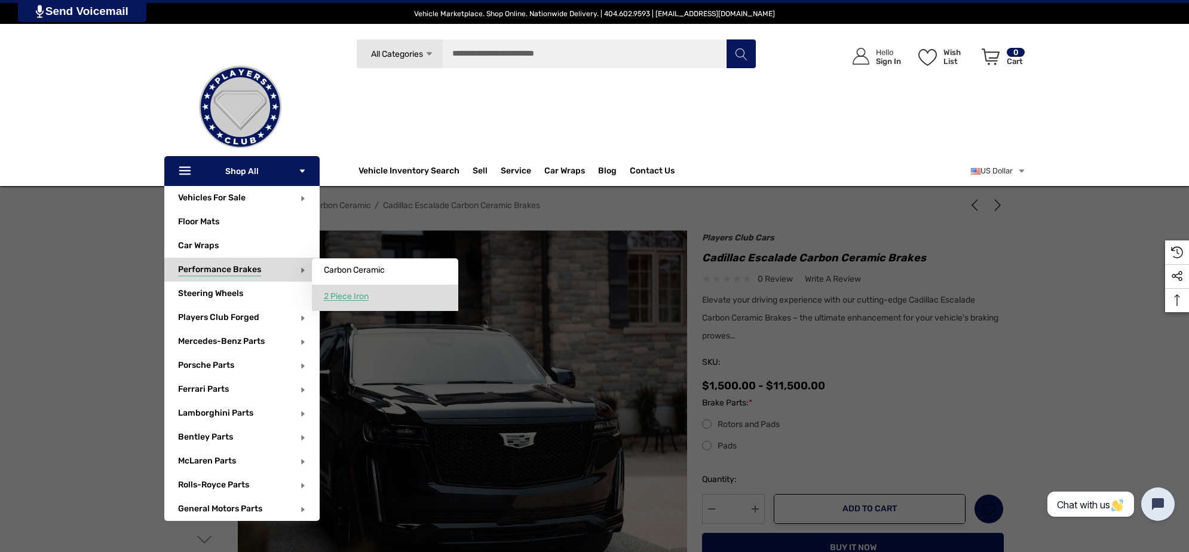
click at [369, 296] on span "2 Piece Iron" at bounding box center [346, 296] width 45 height 11
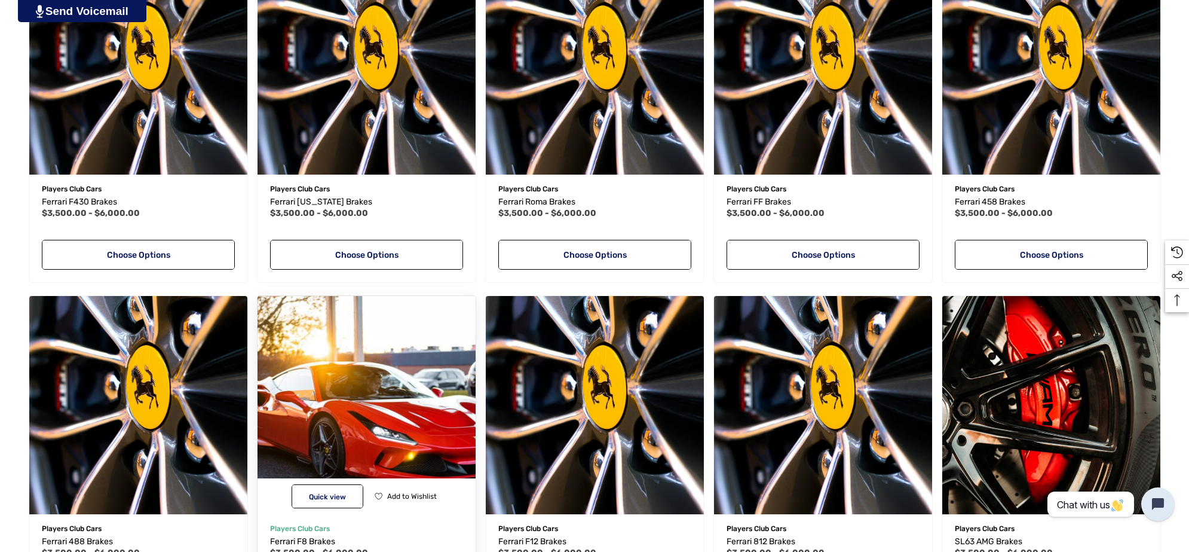
scroll to position [1121, 0]
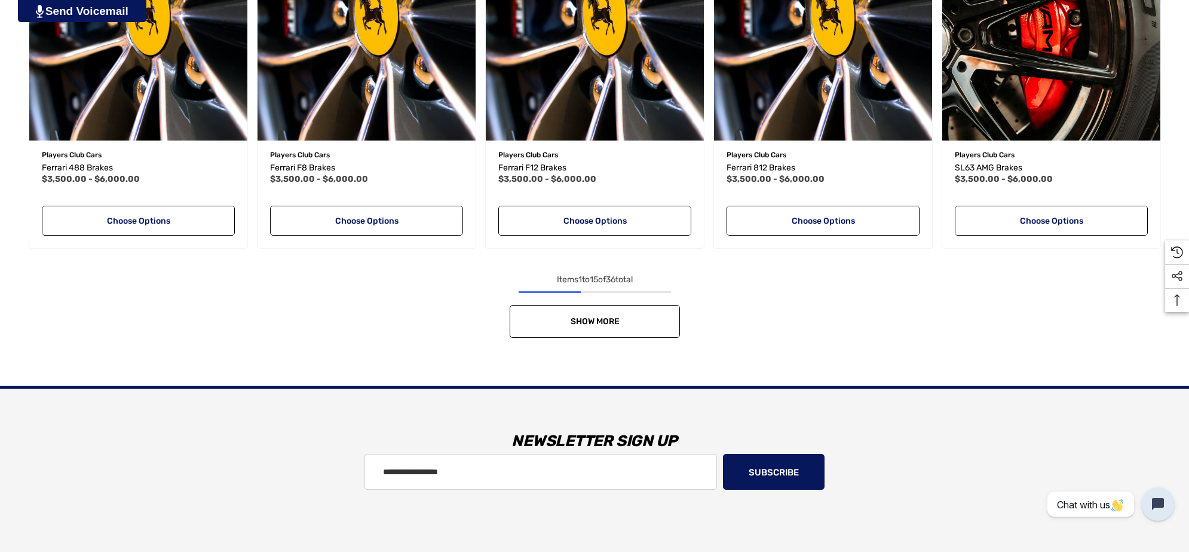
click at [641, 321] on link "Show More" at bounding box center [595, 321] width 170 height 33
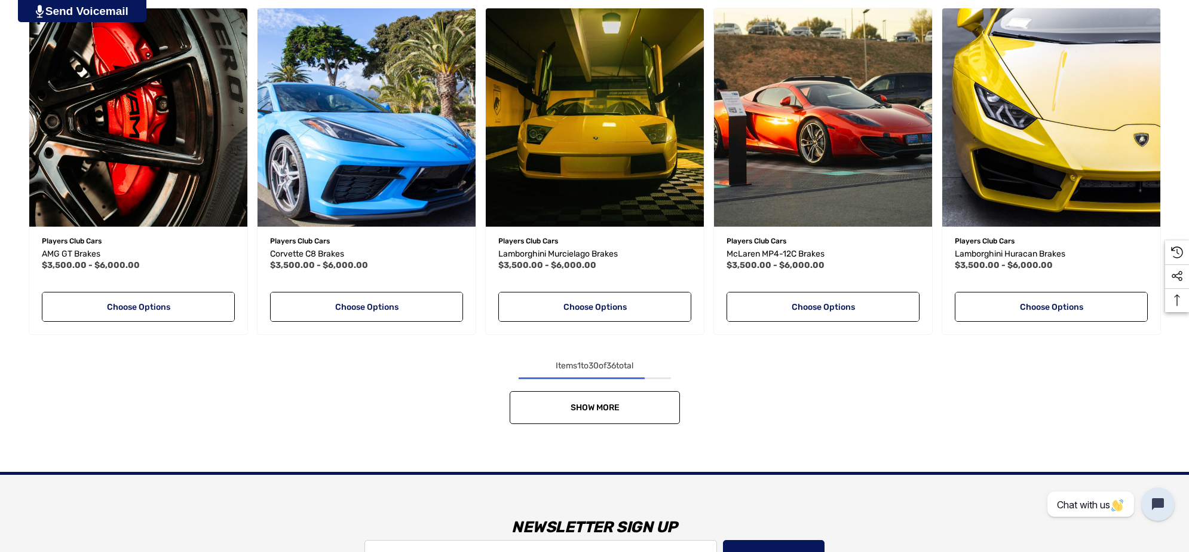
scroll to position [2092, 0]
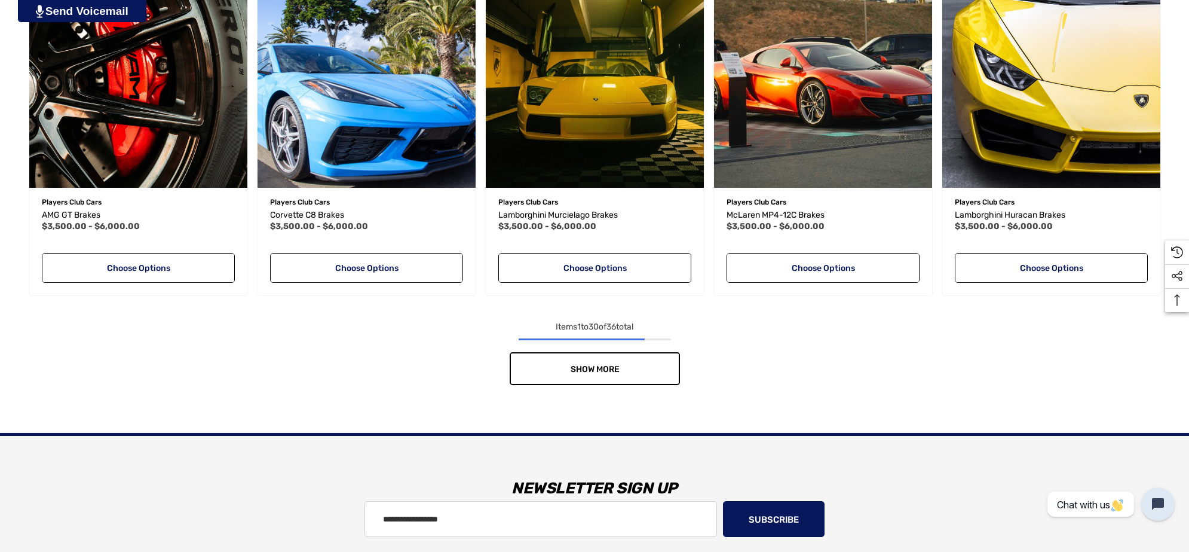
click at [611, 356] on link "Show More" at bounding box center [595, 368] width 170 height 33
click at [611, 356] on div "Show More" at bounding box center [595, 368] width 1142 height 33
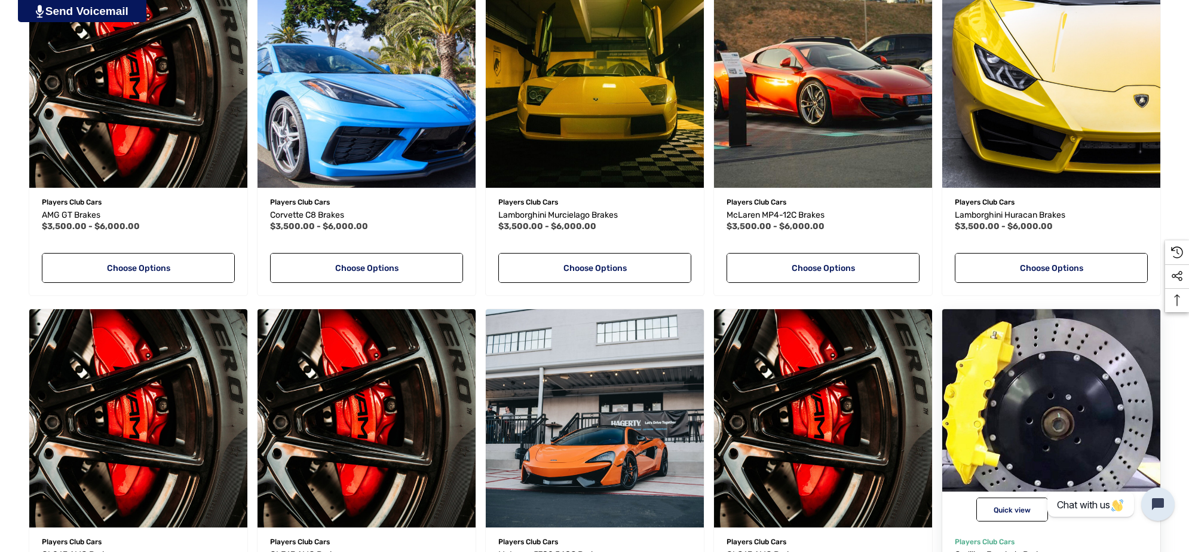
click at [1028, 420] on img "Cadillac Escalade Brakes,Price range from $3,500.00 to $6,000.00\a" at bounding box center [1051, 418] width 240 height 240
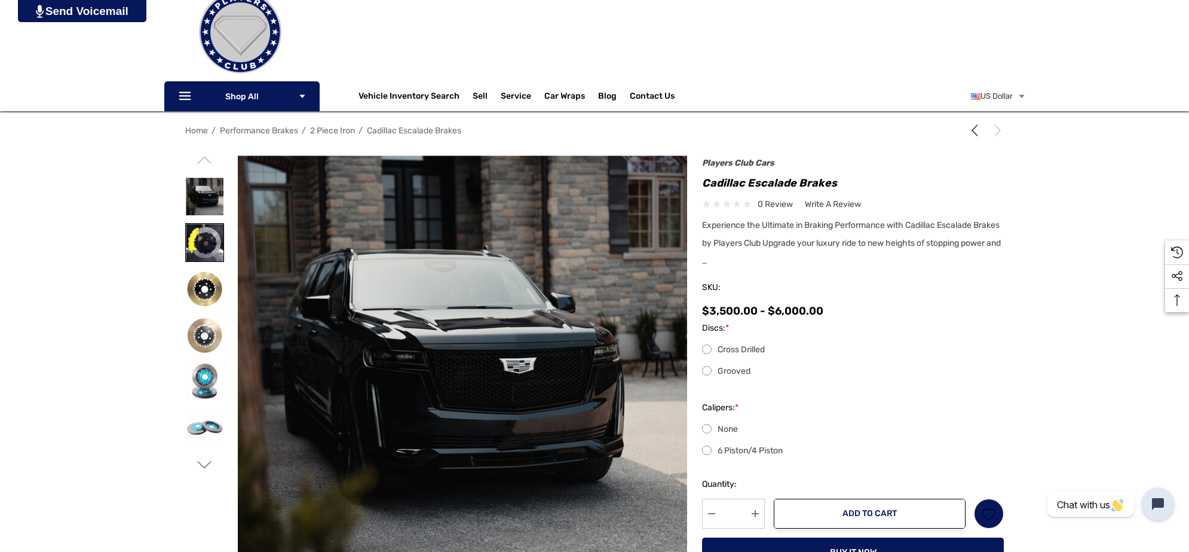
click at [194, 243] on img at bounding box center [205, 243] width 38 height 38
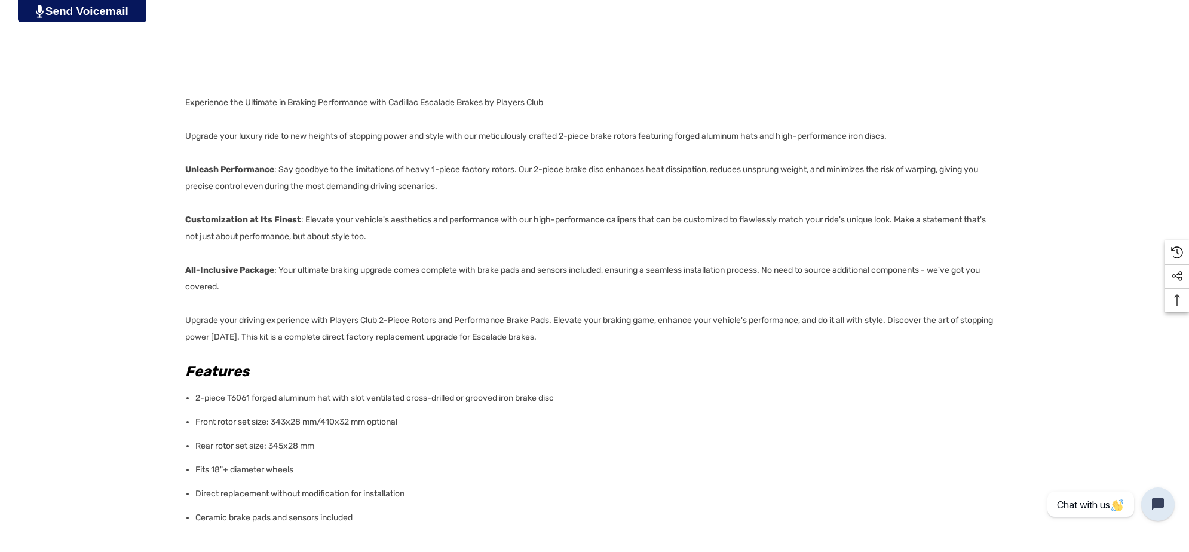
scroll to position [897, 0]
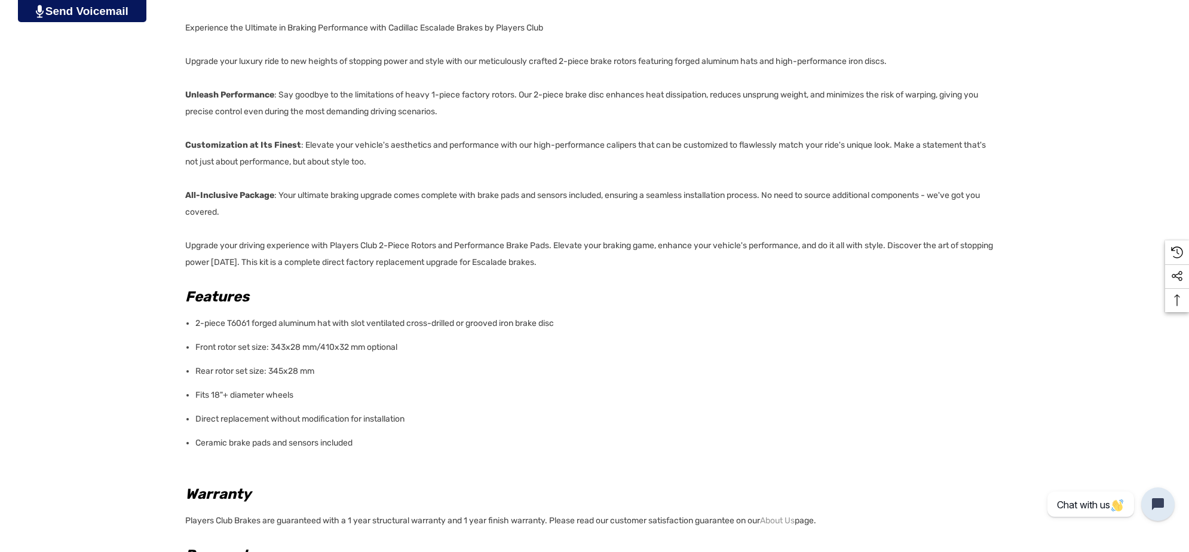
click at [369, 439] on li "Ceramic brake pads and sensors included" at bounding box center [595, 443] width 801 height 24
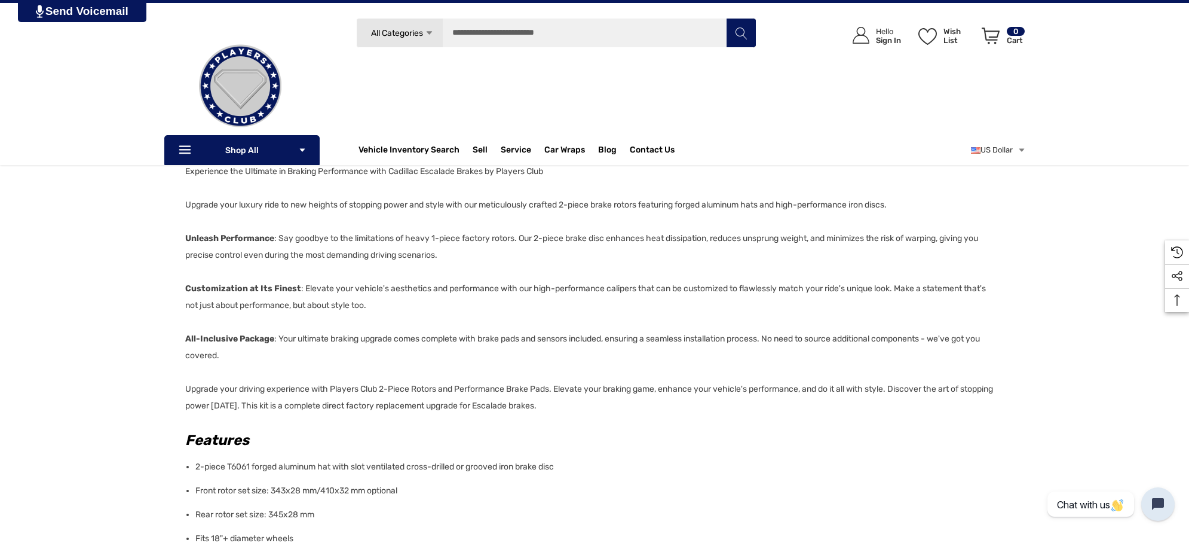
scroll to position [747, 0]
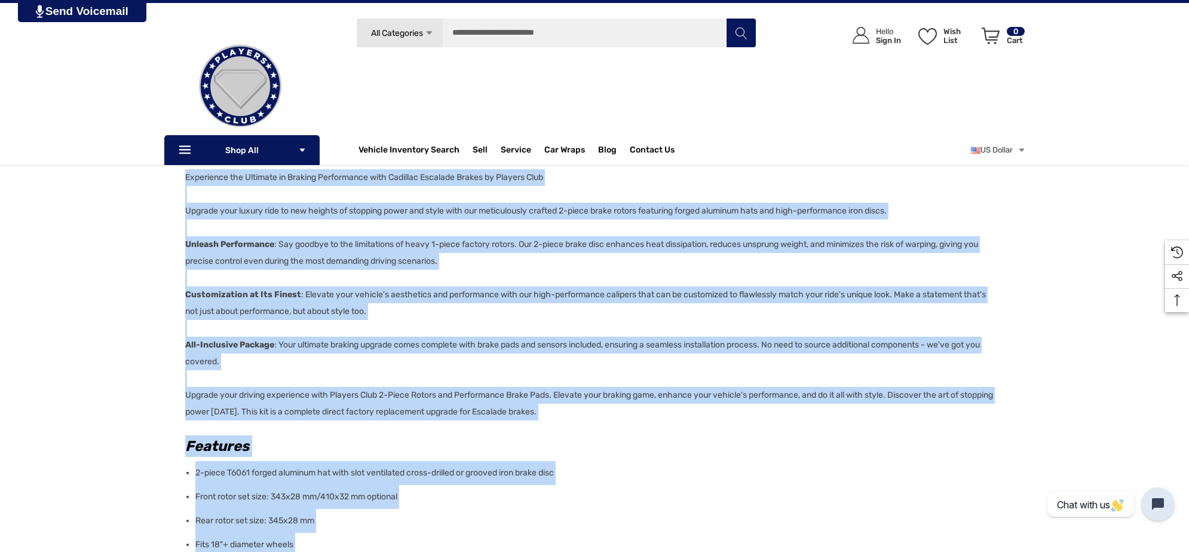
click at [185, 174] on p "Experience the Ultimate in Braking Performance with Cadillac Escalade Brakes by…" at bounding box center [591, 294] width 812 height 251
copy div "Experience the Ultimate in Braking Performance with Cadillac Escalade Brakes by…"
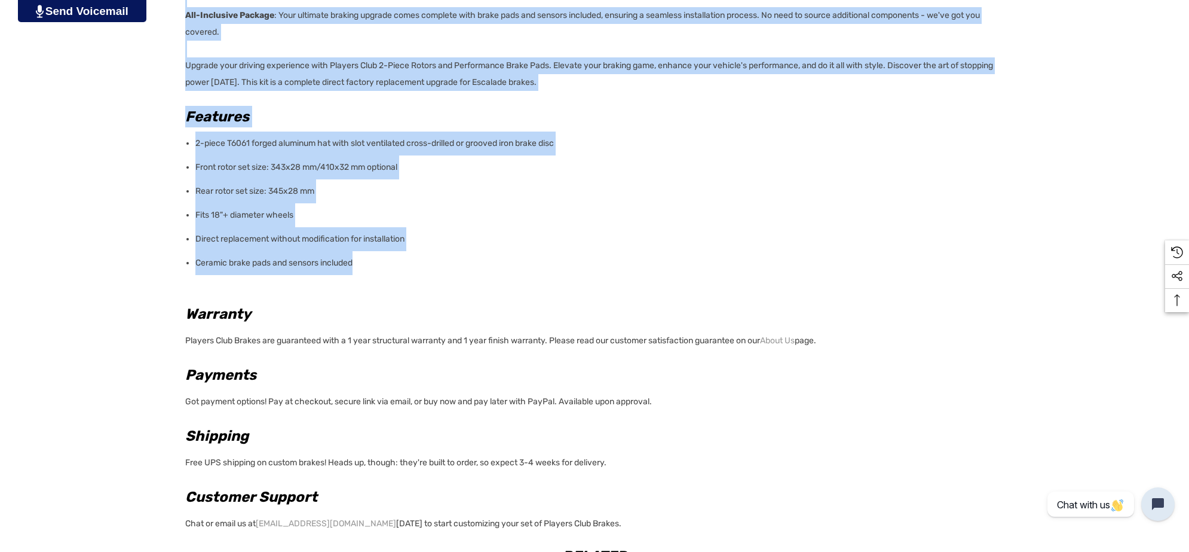
scroll to position [1121, 0]
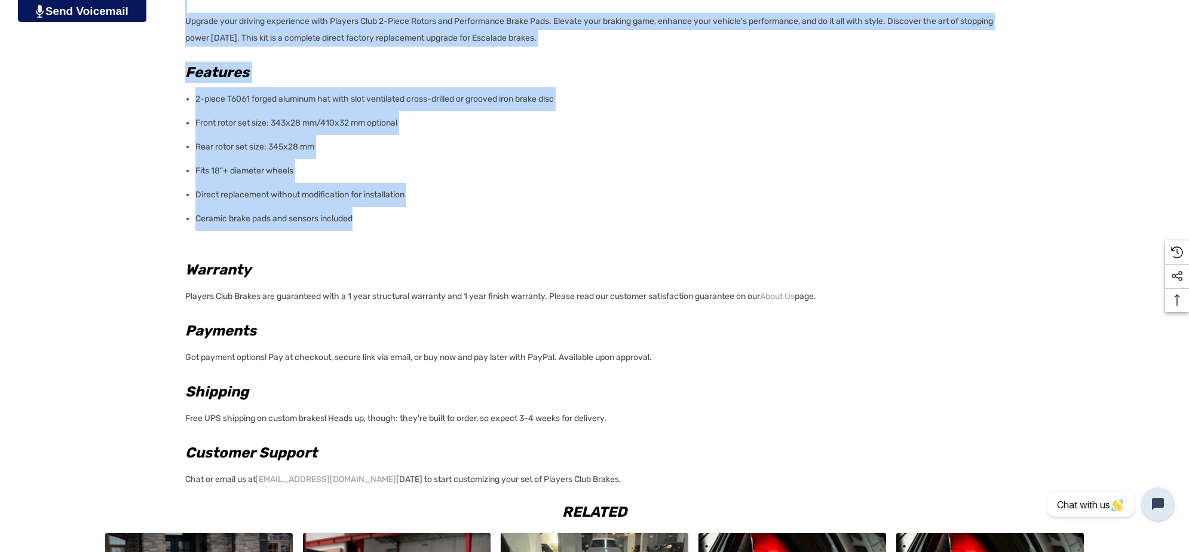
click at [126, 371] on div "Details Details Experience the Ultimate in Braking Performance with Cadillac Es…" at bounding box center [594, 30] width 1189 height 932
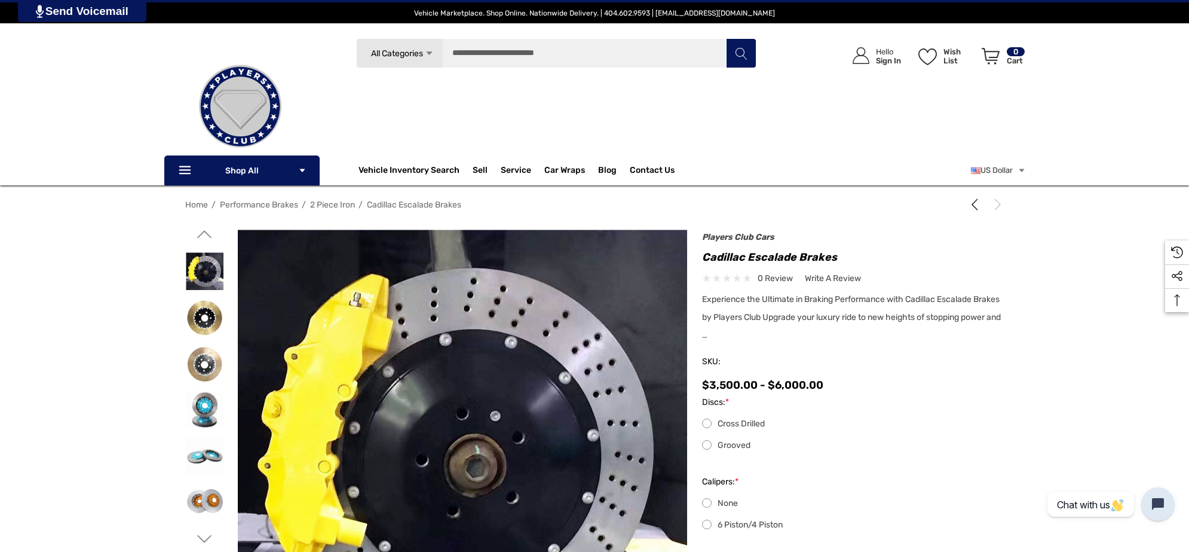
scroll to position [0, 0]
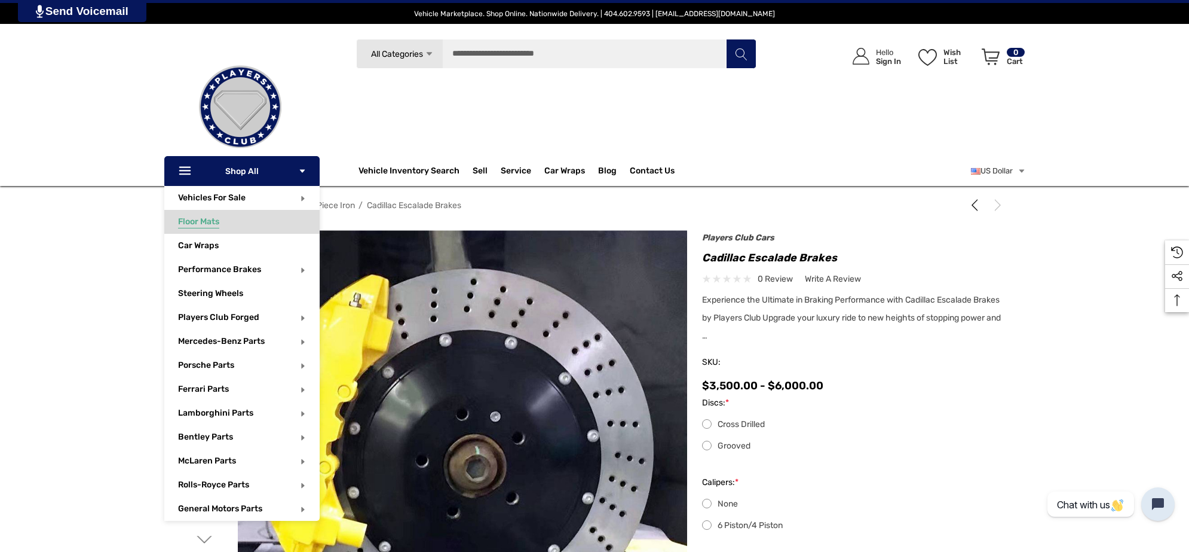
click at [212, 234] on link "Floor Mats" at bounding box center [249, 222] width 142 height 24
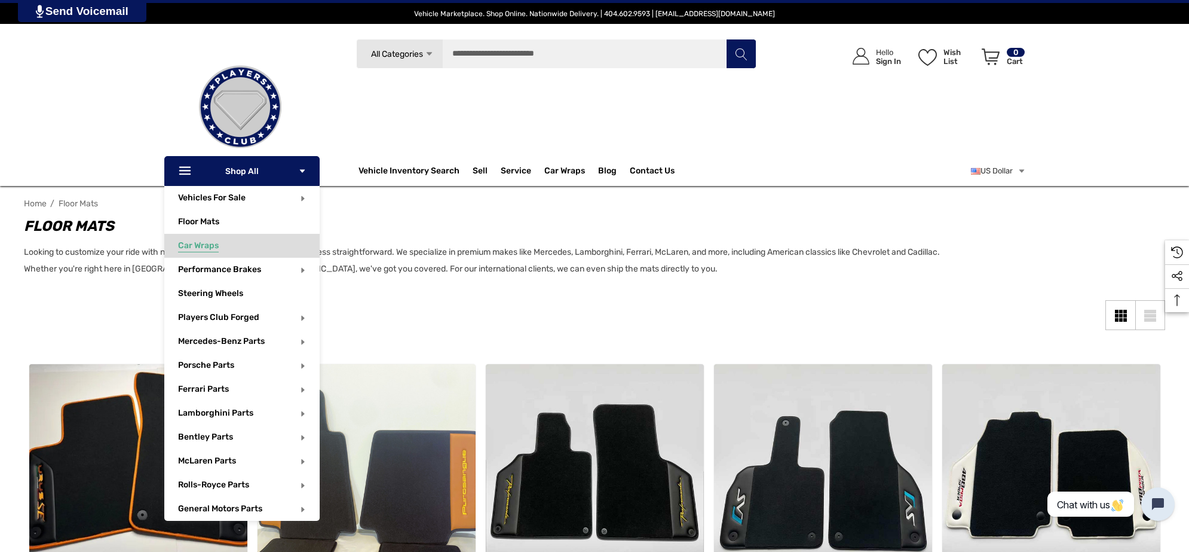
click at [201, 243] on span "Car Wraps" at bounding box center [198, 246] width 41 height 13
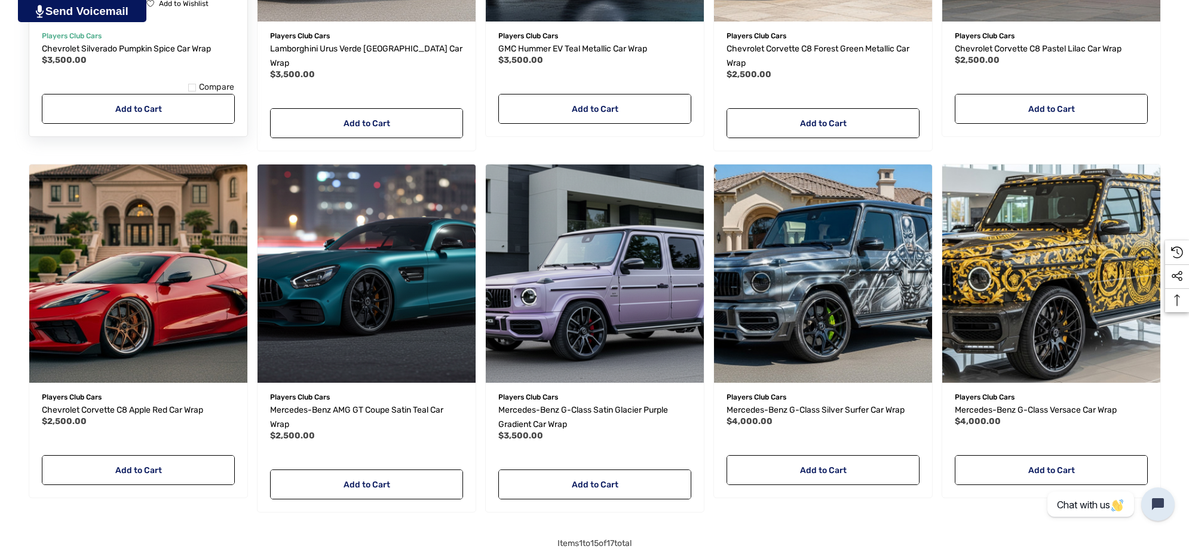
scroll to position [1046, 0]
